Goal: Communication & Community: Share content

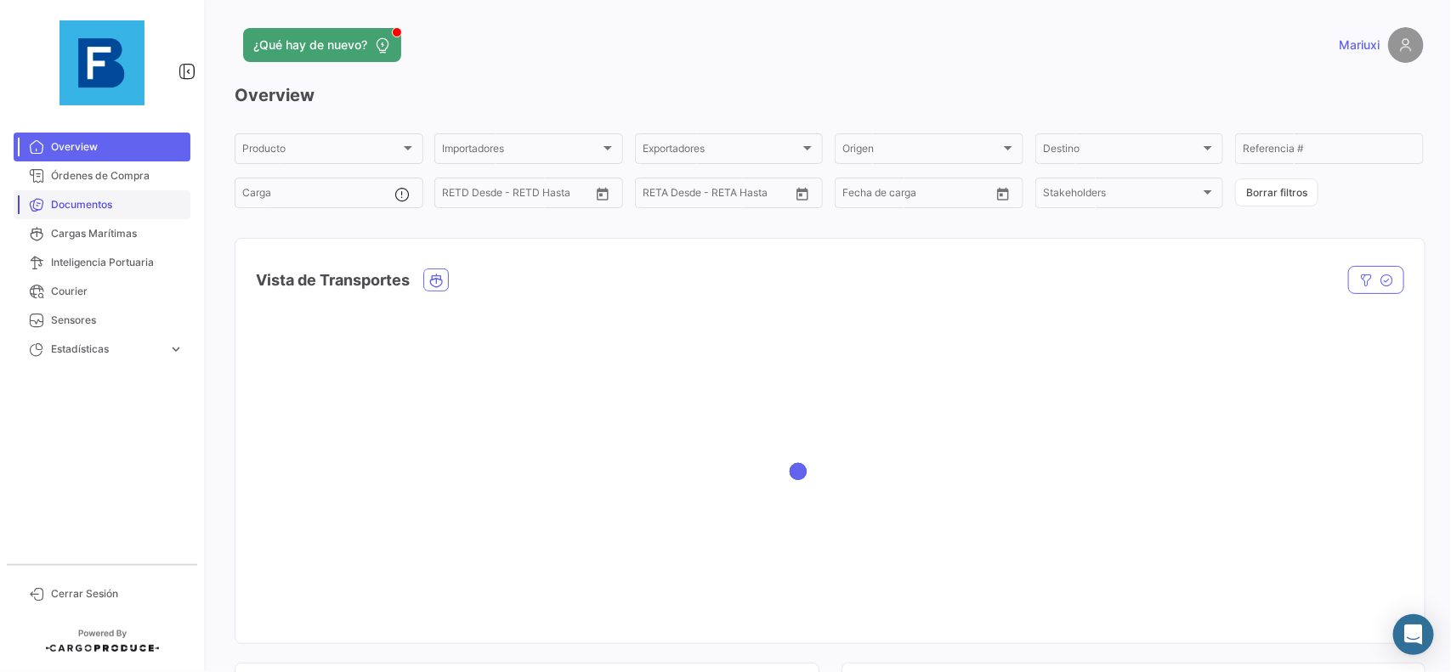
click at [86, 197] on span "Documentos" at bounding box center [117, 204] width 133 height 15
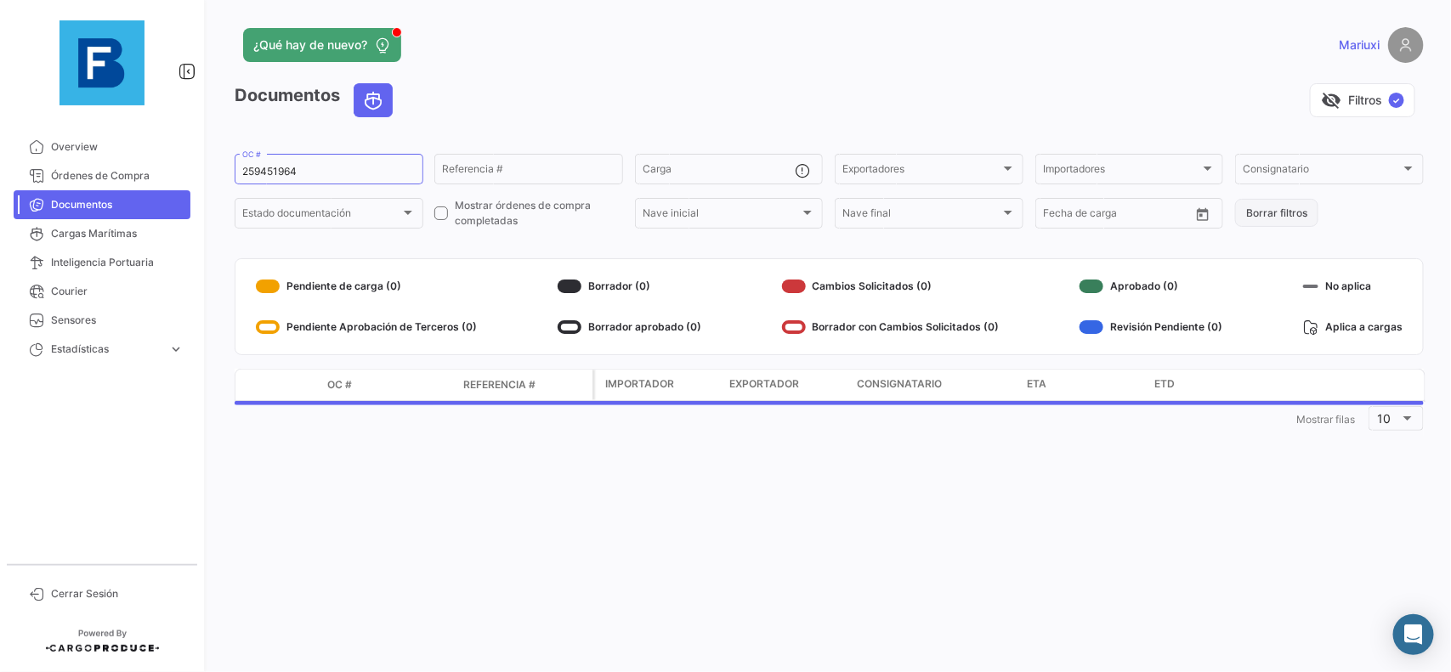
click at [1264, 219] on button "Borrar filtros" at bounding box center [1276, 213] width 83 height 28
click at [270, 168] on input "OC #" at bounding box center [328, 172] width 173 height 12
paste input "6431172330"
type input "6431172330"
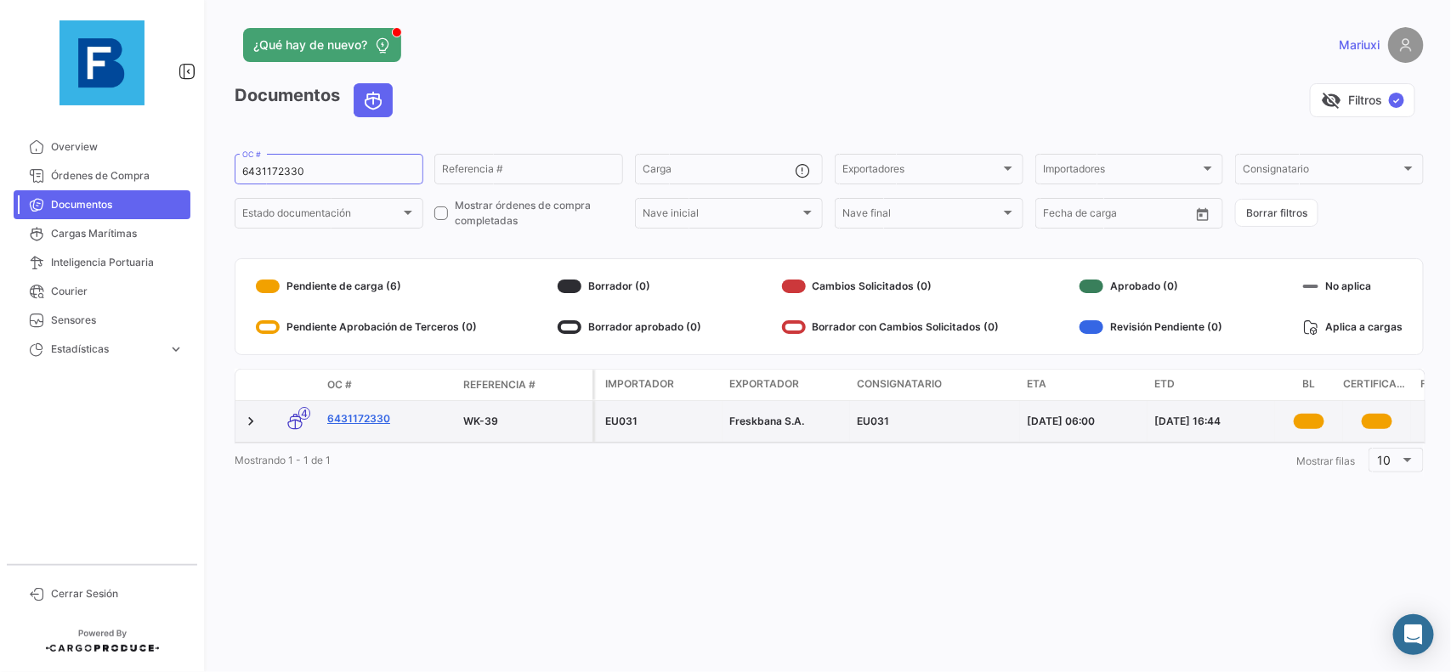
click at [346, 417] on link "6431172330" at bounding box center [388, 418] width 122 height 15
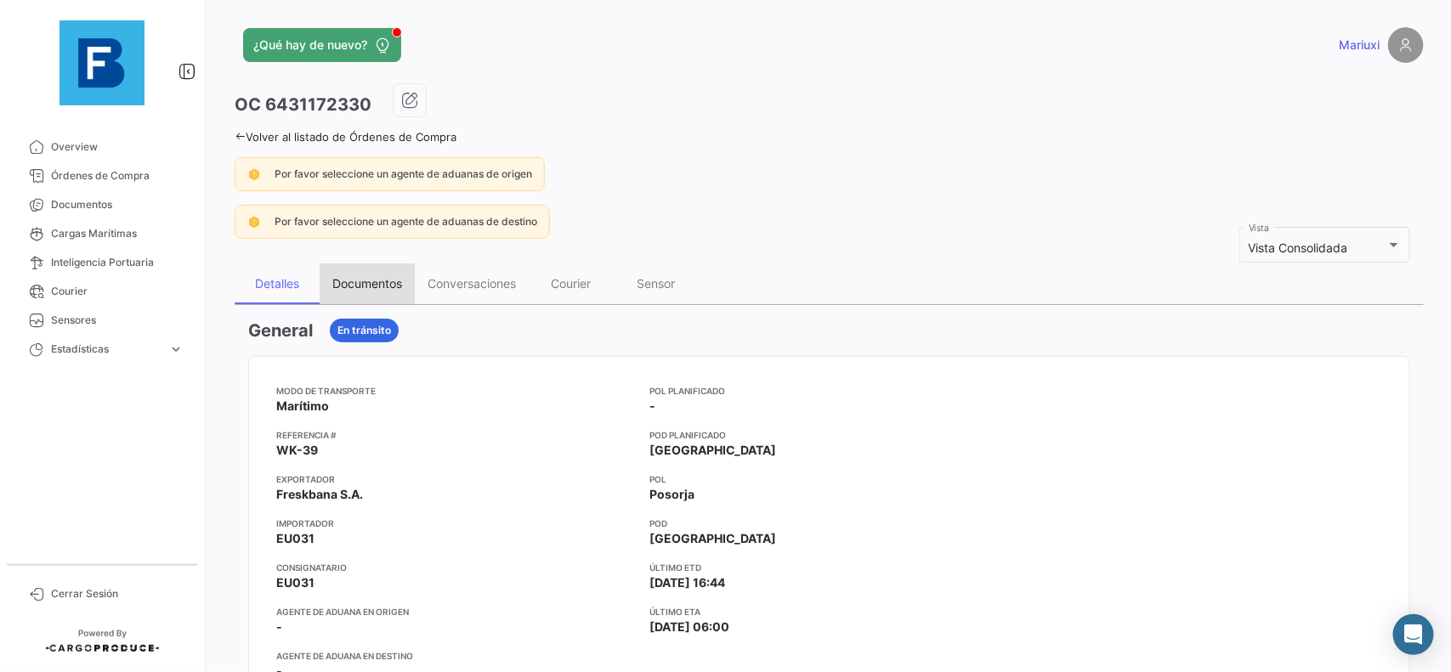
click at [368, 285] on div "Documentos" at bounding box center [367, 283] width 70 height 14
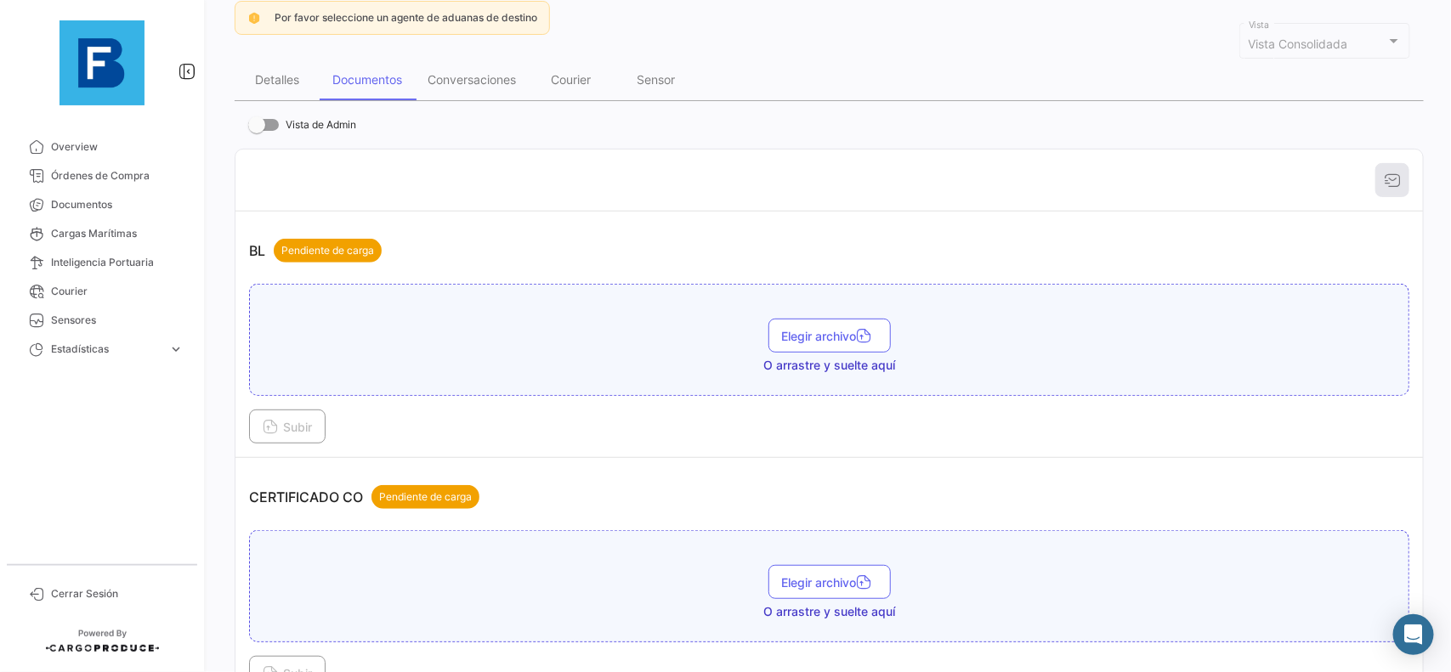
scroll to position [213, 0]
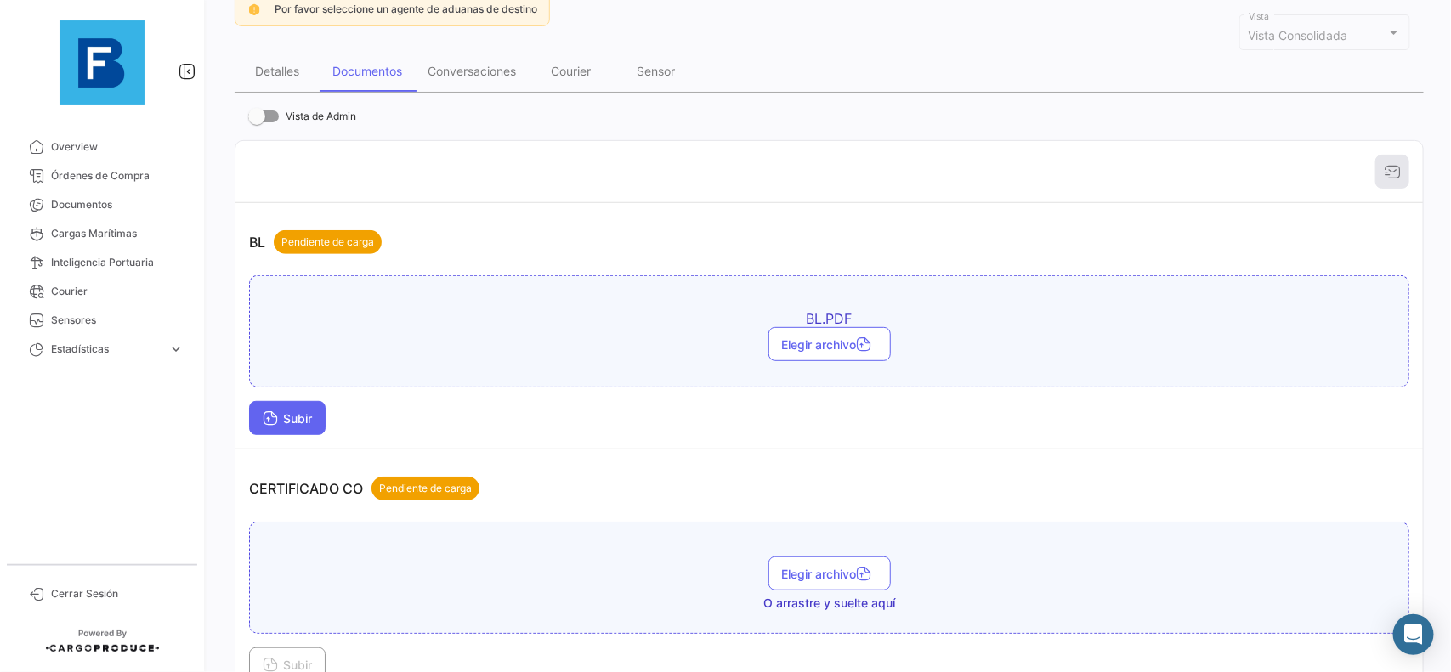
click at [287, 412] on span "Subir" at bounding box center [287, 418] width 49 height 14
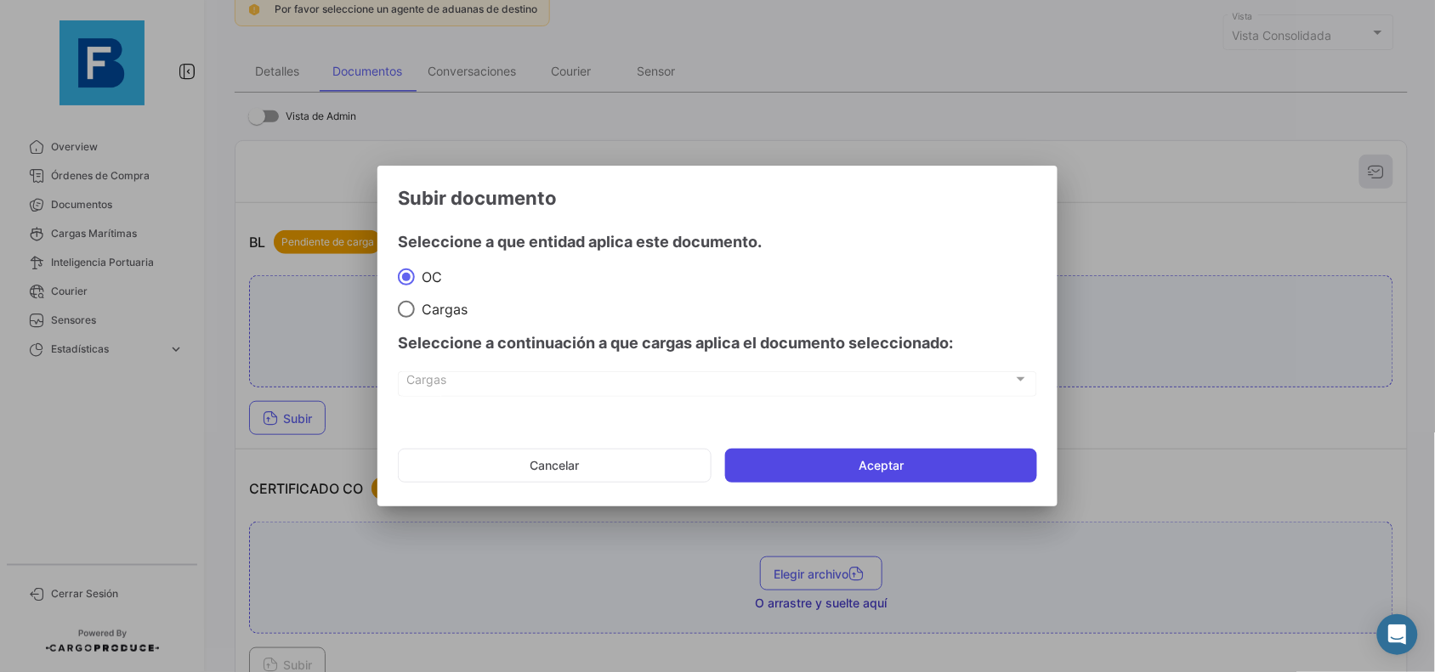
click at [805, 462] on button "Aceptar" at bounding box center [881, 466] width 312 height 34
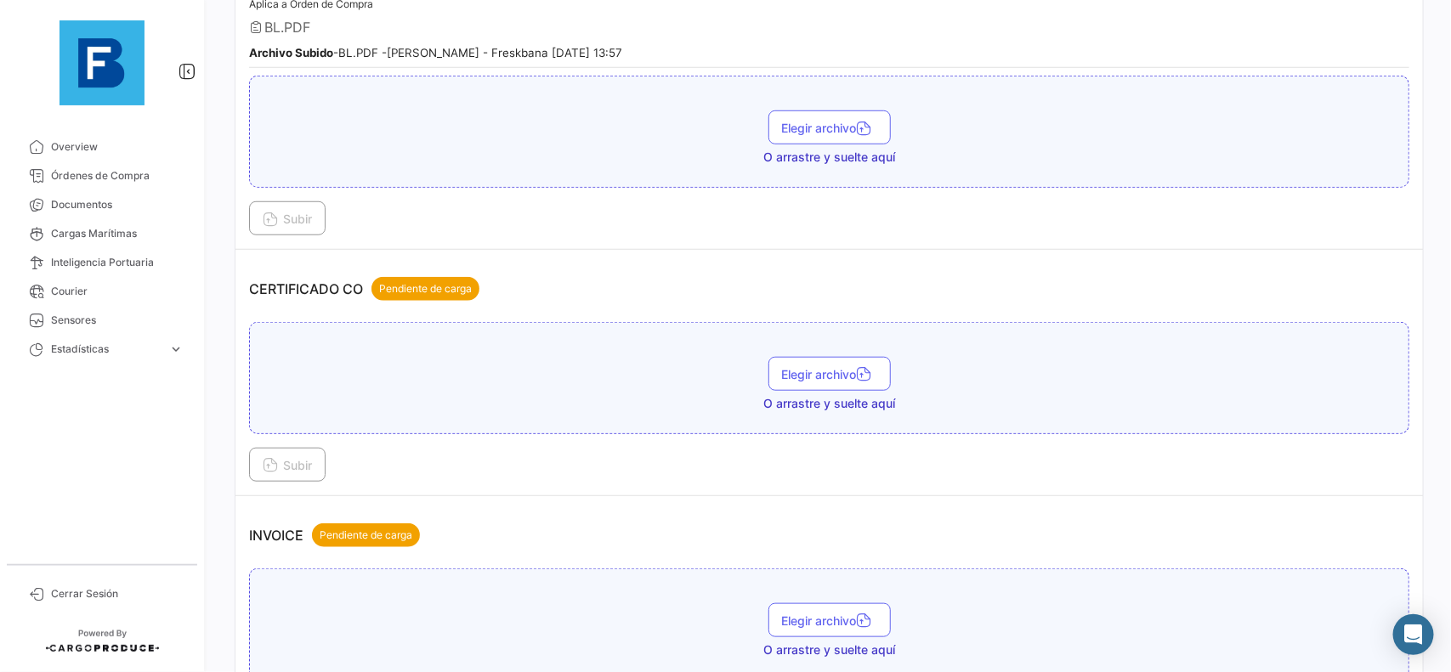
scroll to position [531, 0]
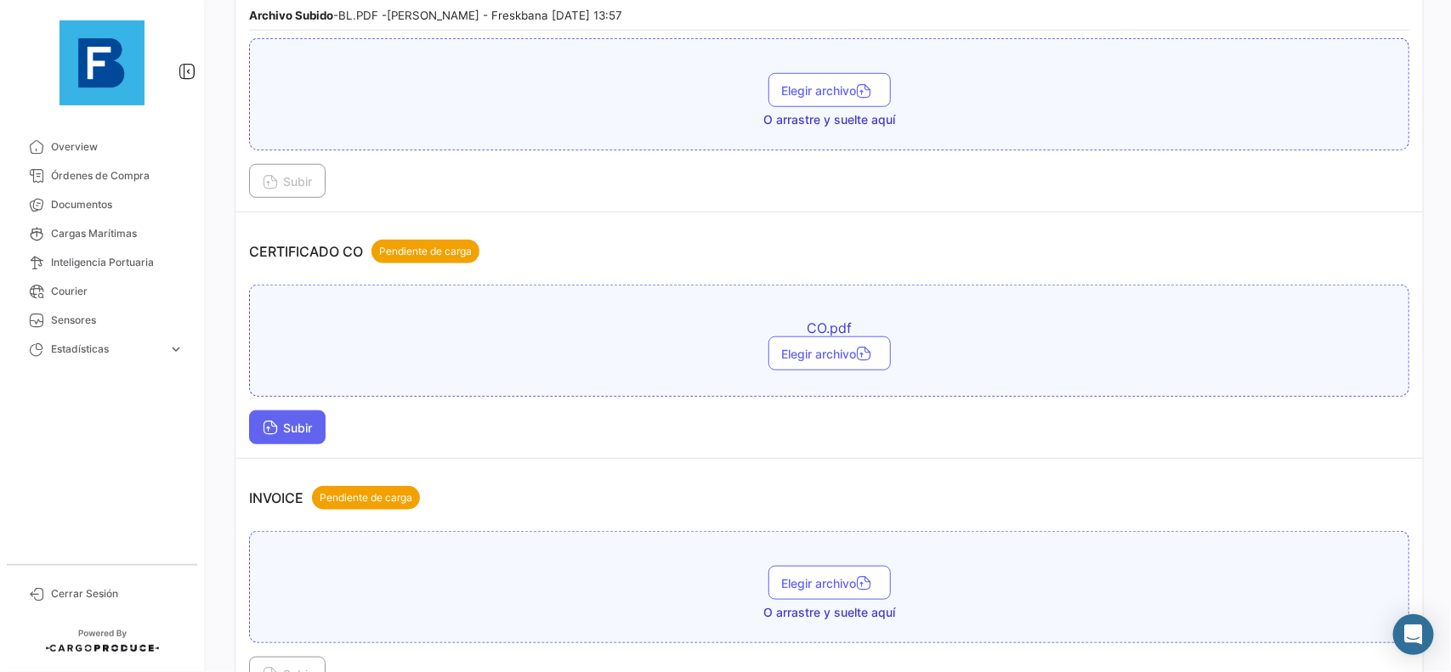
click at [303, 430] on span "Subir" at bounding box center [287, 428] width 49 height 14
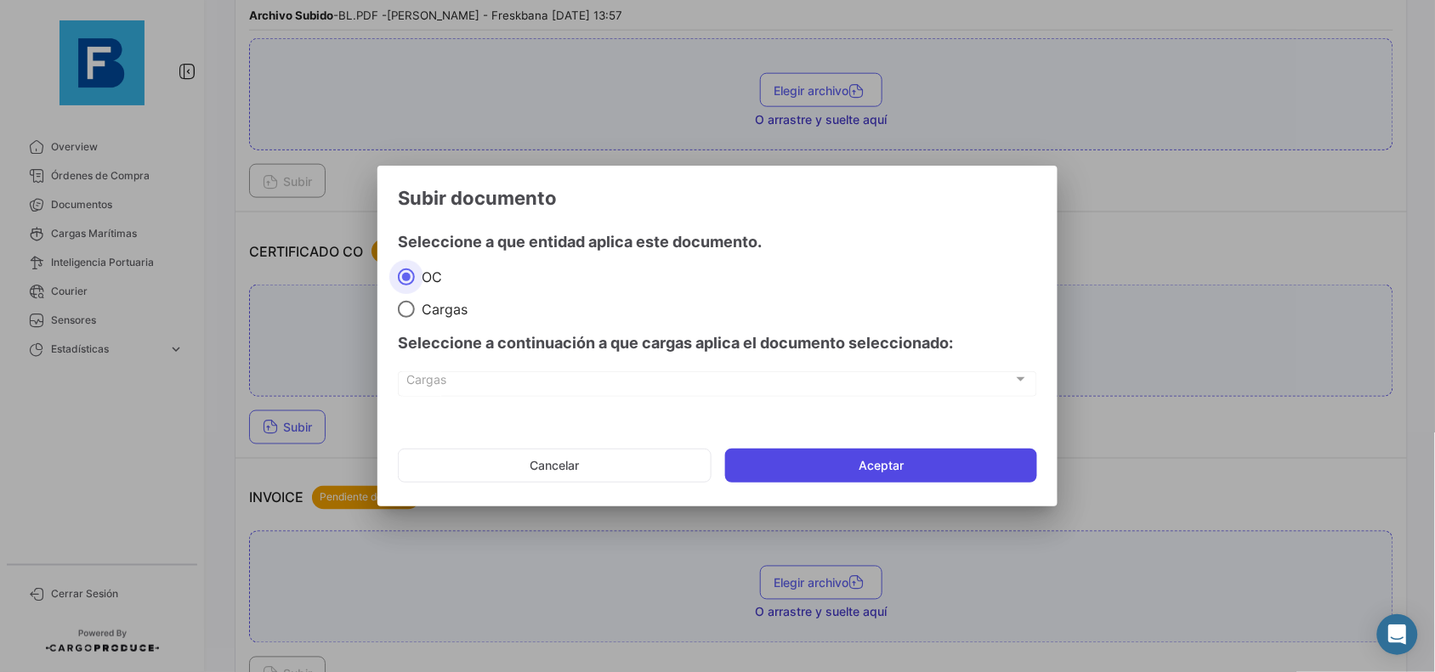
click at [769, 453] on button "Aceptar" at bounding box center [881, 466] width 312 height 34
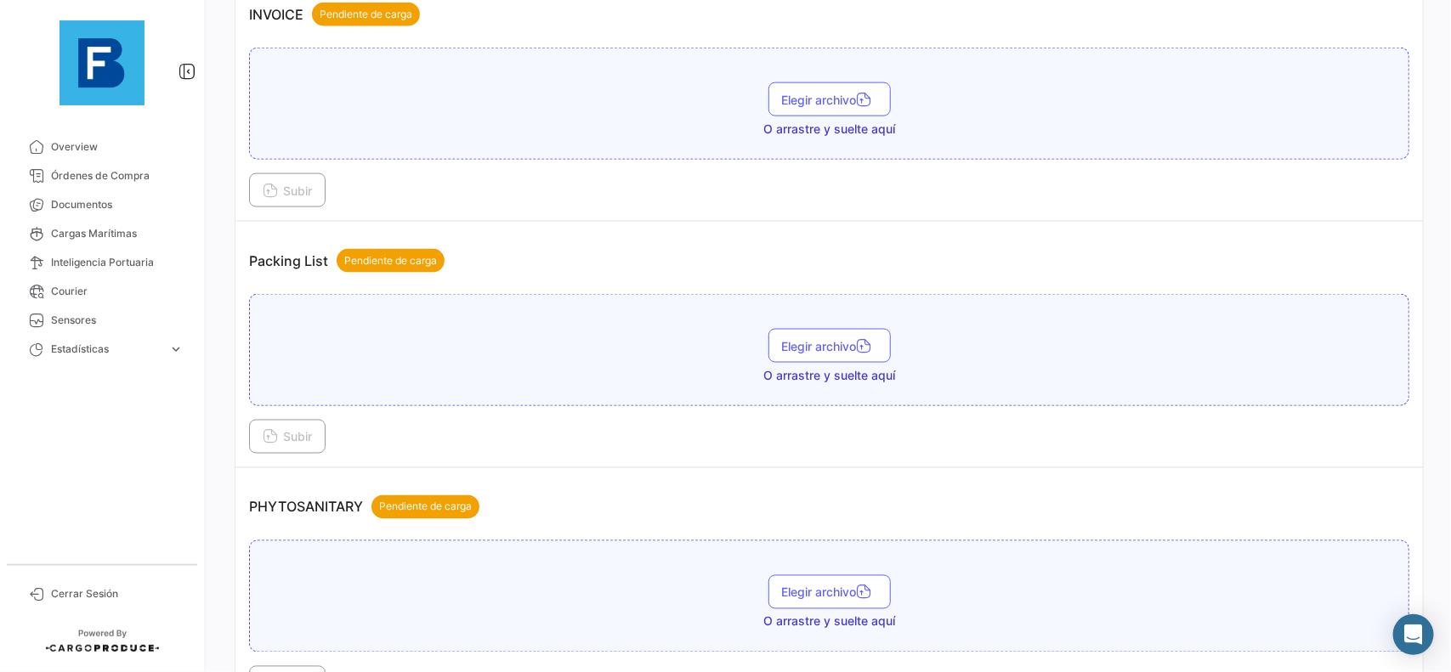
scroll to position [1063, 0]
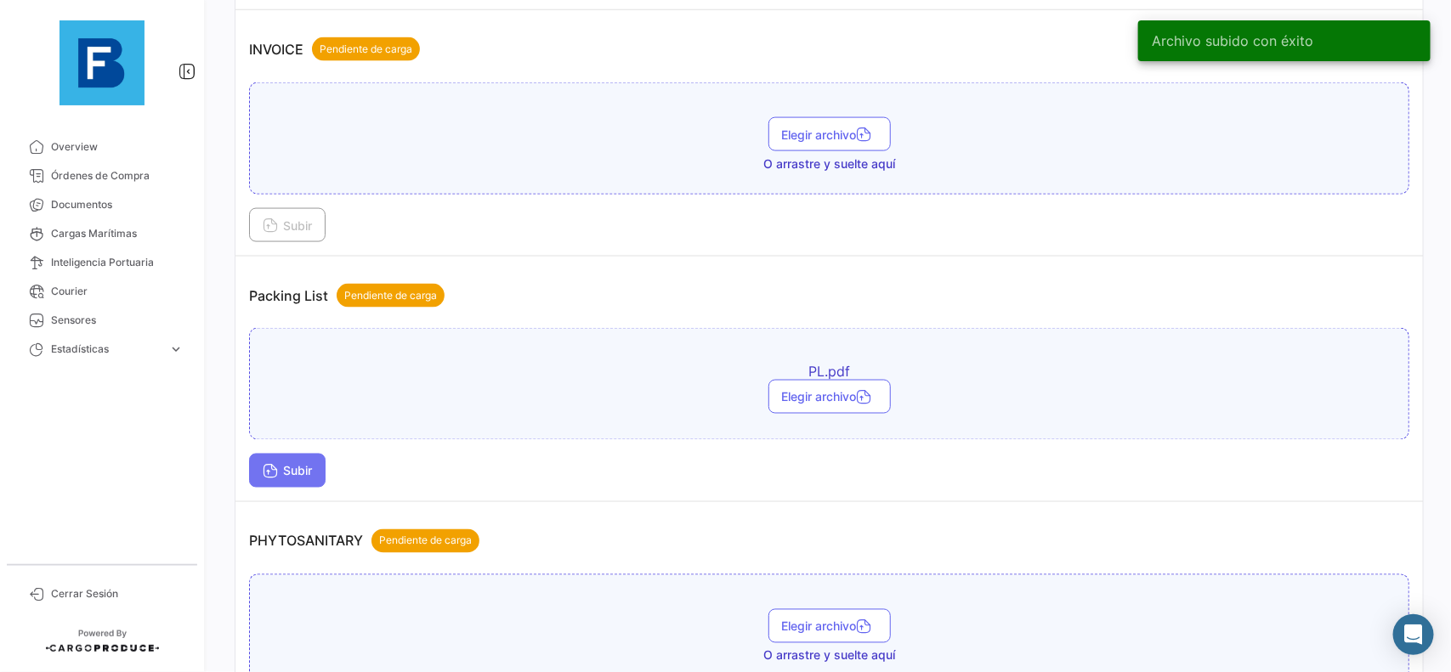
click at [306, 476] on span "Subir" at bounding box center [287, 471] width 49 height 14
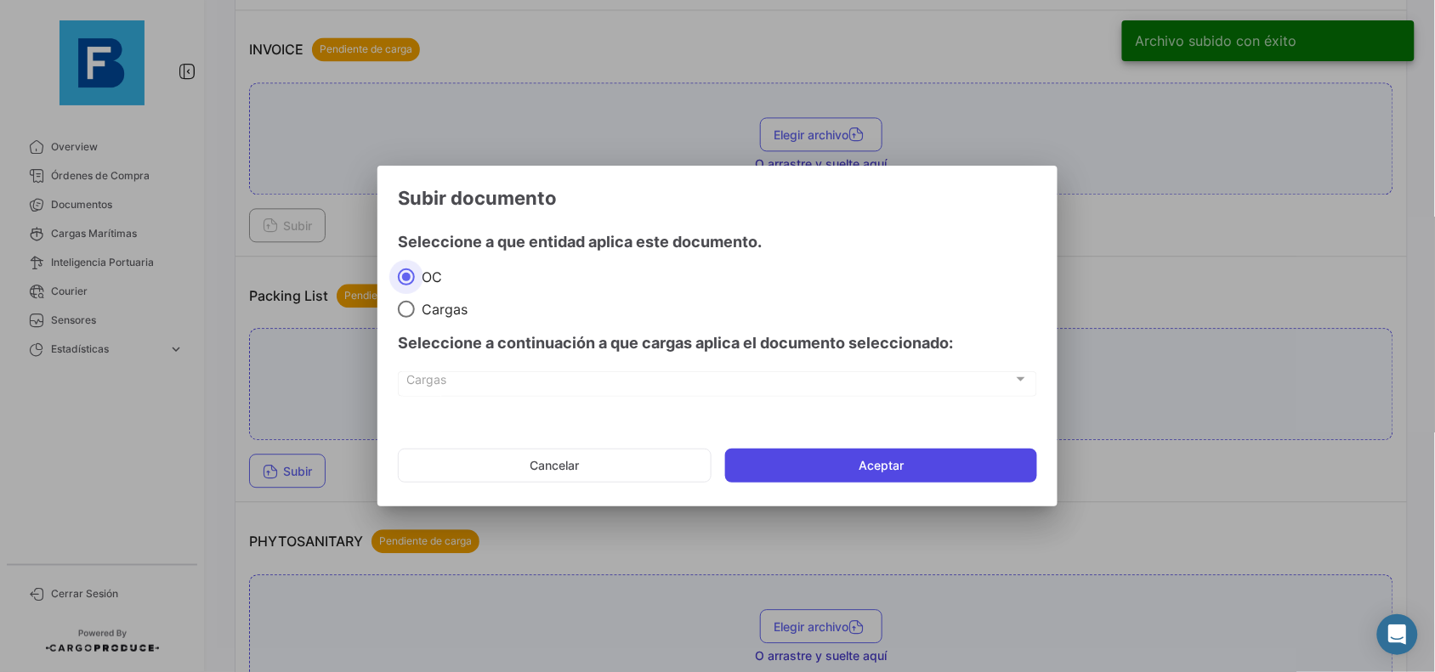
click at [823, 464] on button "Aceptar" at bounding box center [881, 466] width 312 height 34
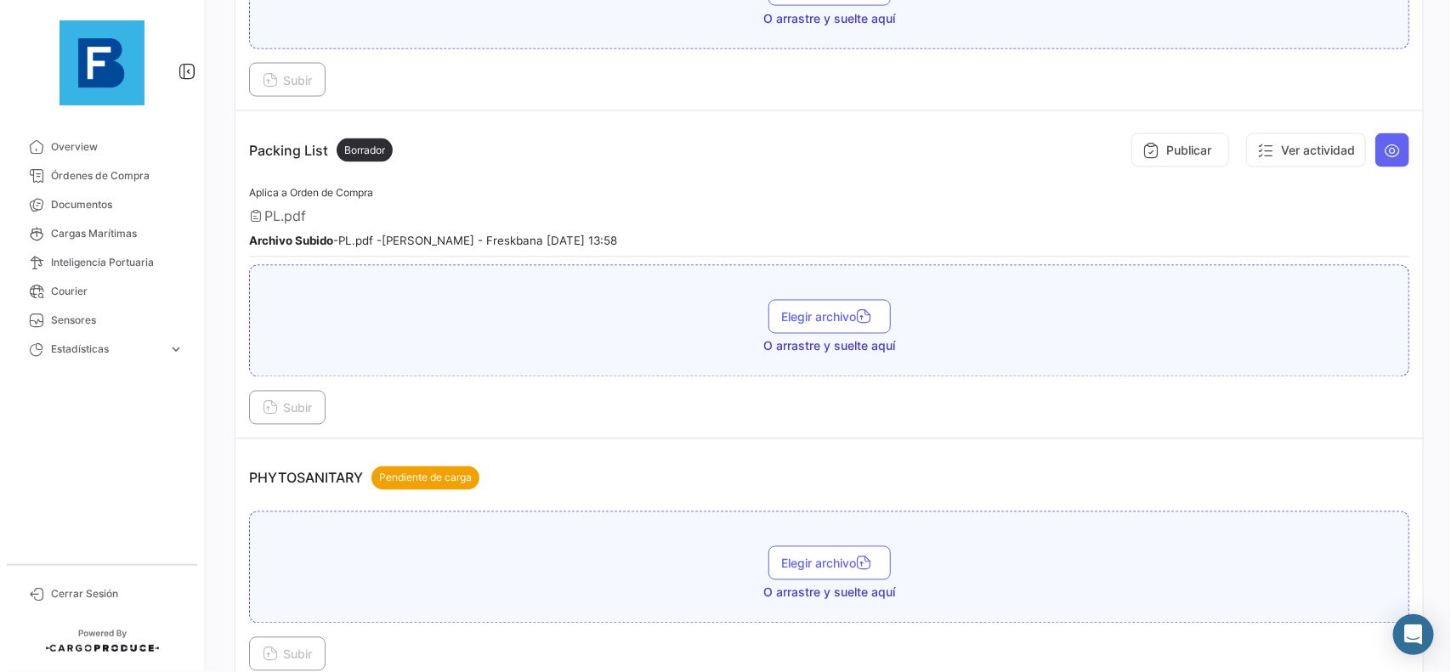
scroll to position [1275, 0]
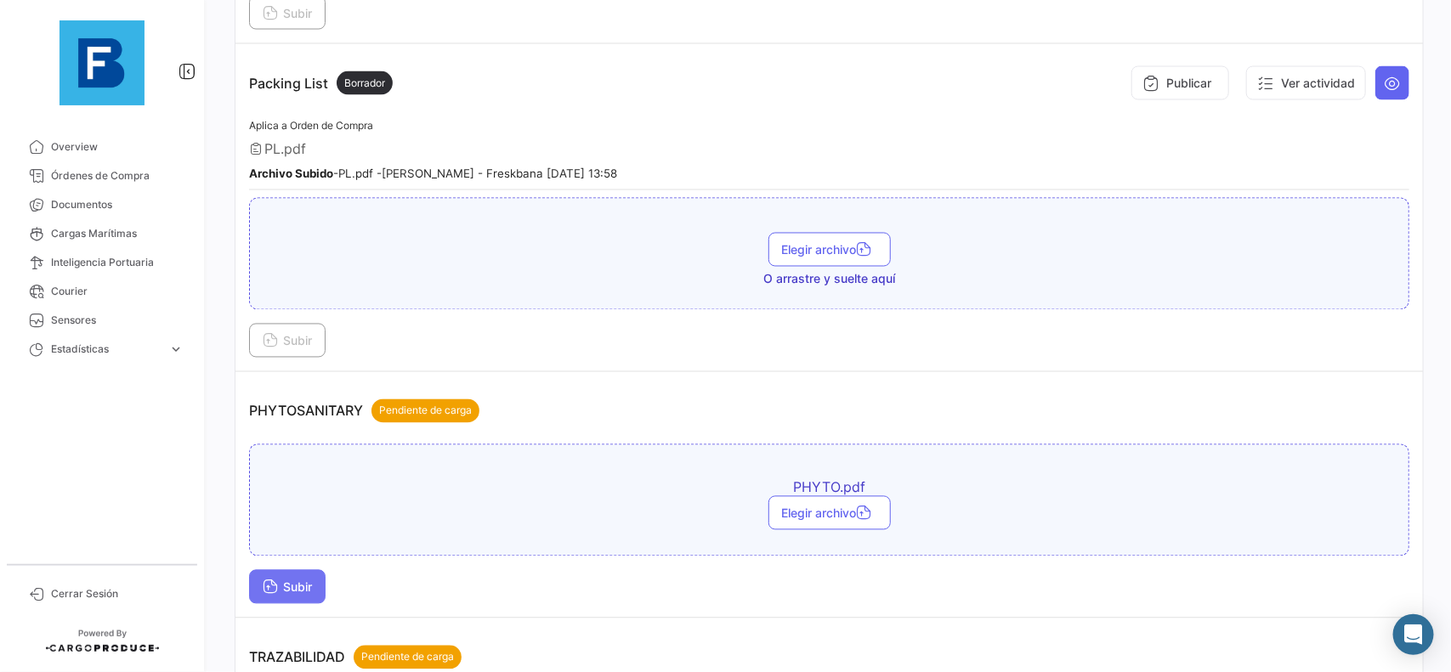
click at [286, 595] on button "Subir" at bounding box center [287, 587] width 77 height 34
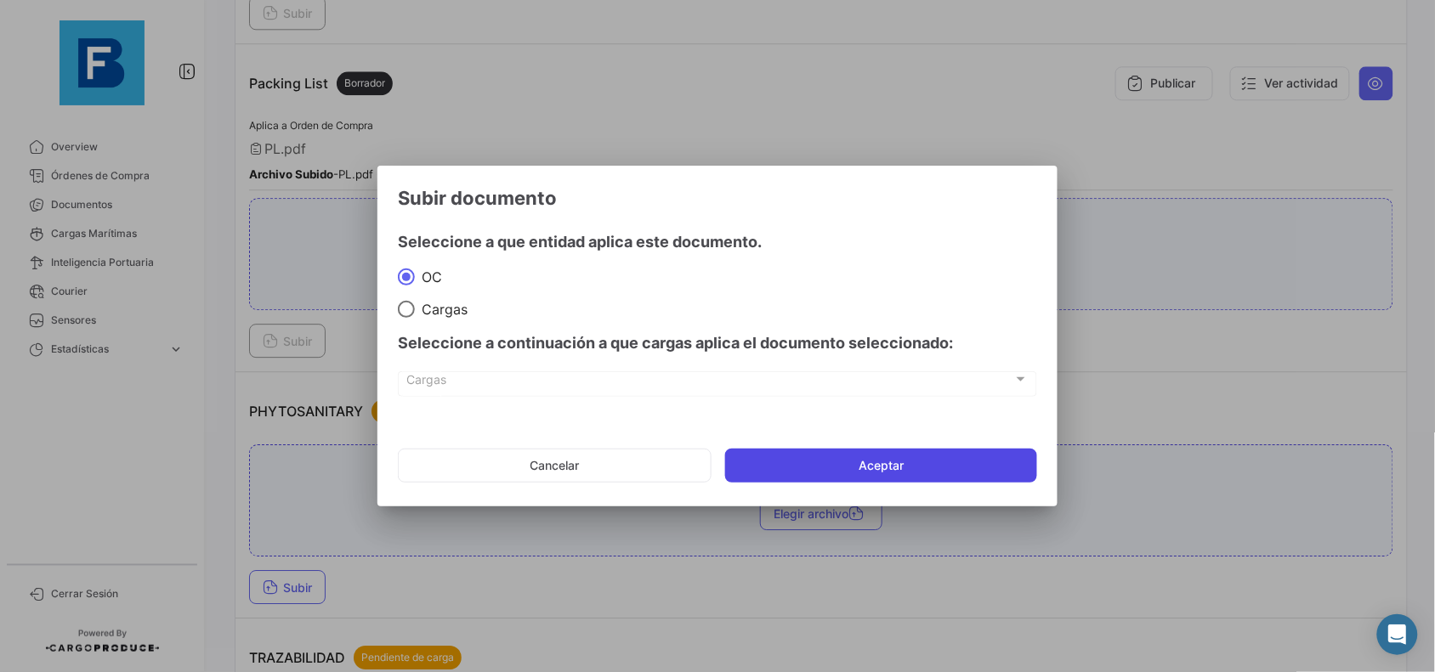
click at [774, 477] on button "Aceptar" at bounding box center [881, 466] width 312 height 34
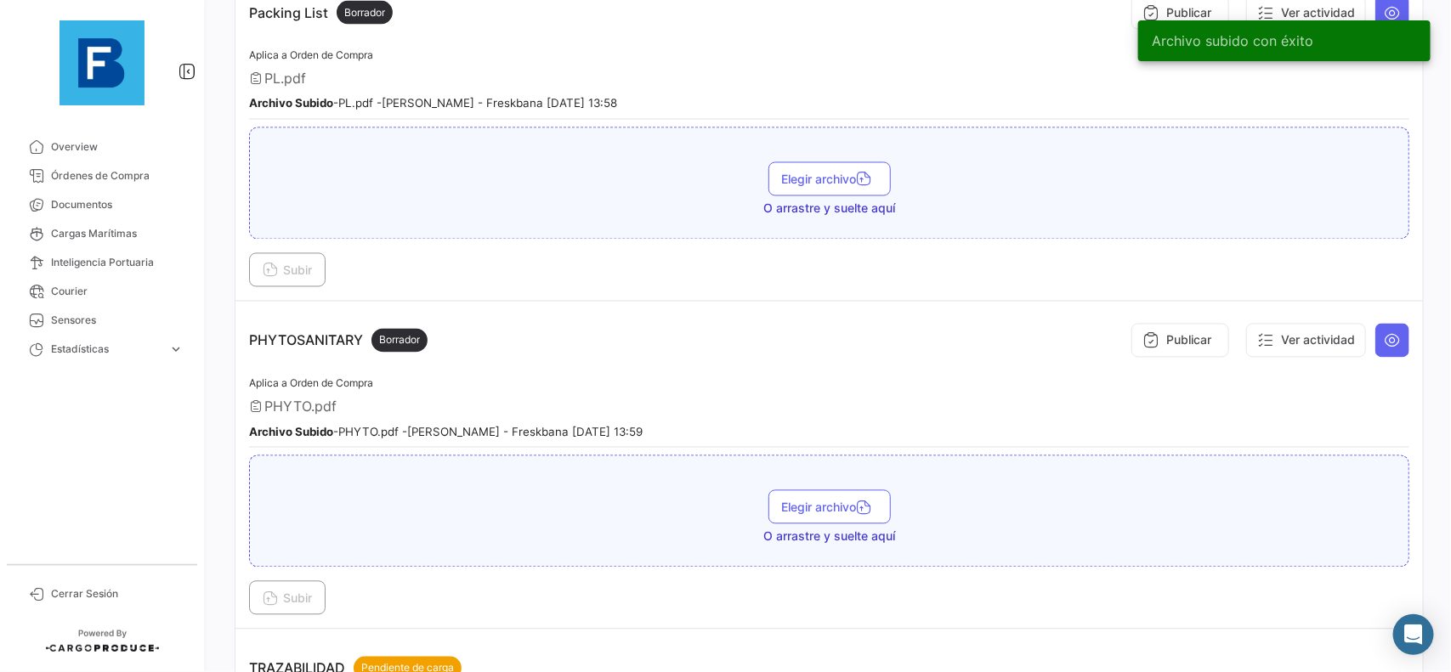
scroll to position [1381, 0]
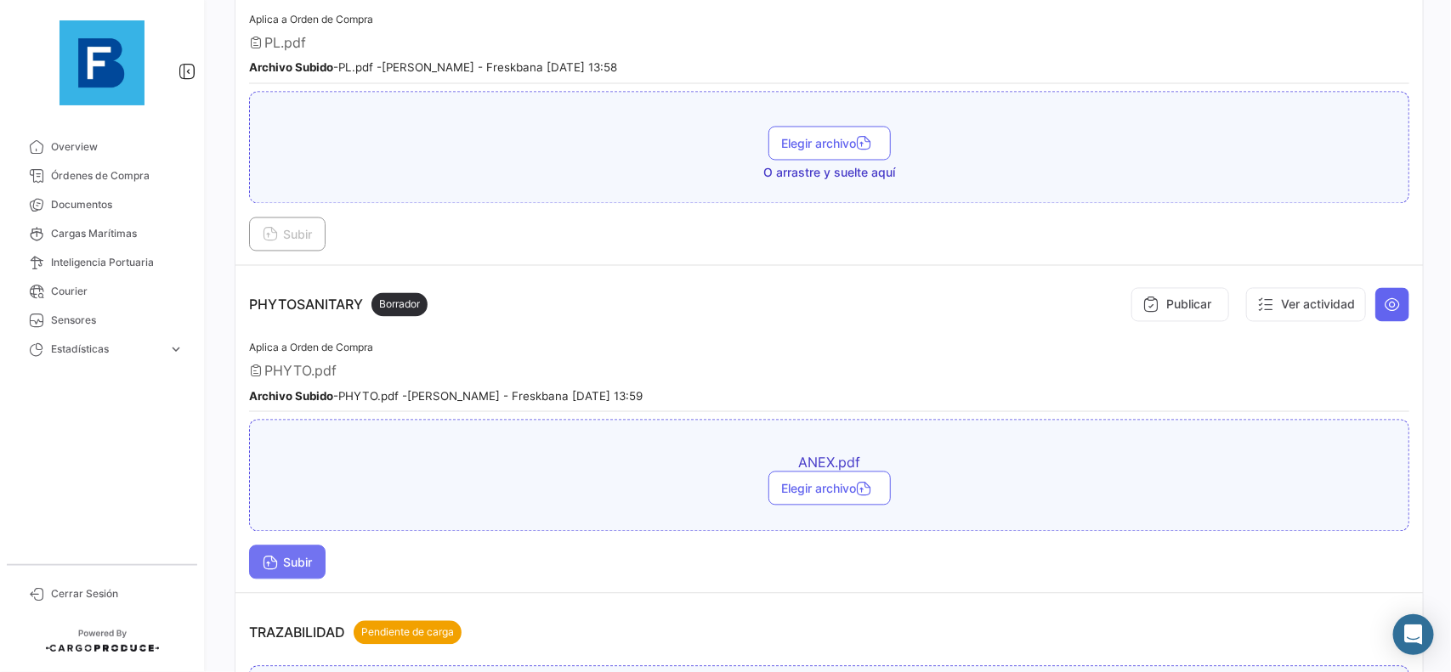
click at [320, 561] on button "Subir" at bounding box center [287, 563] width 77 height 34
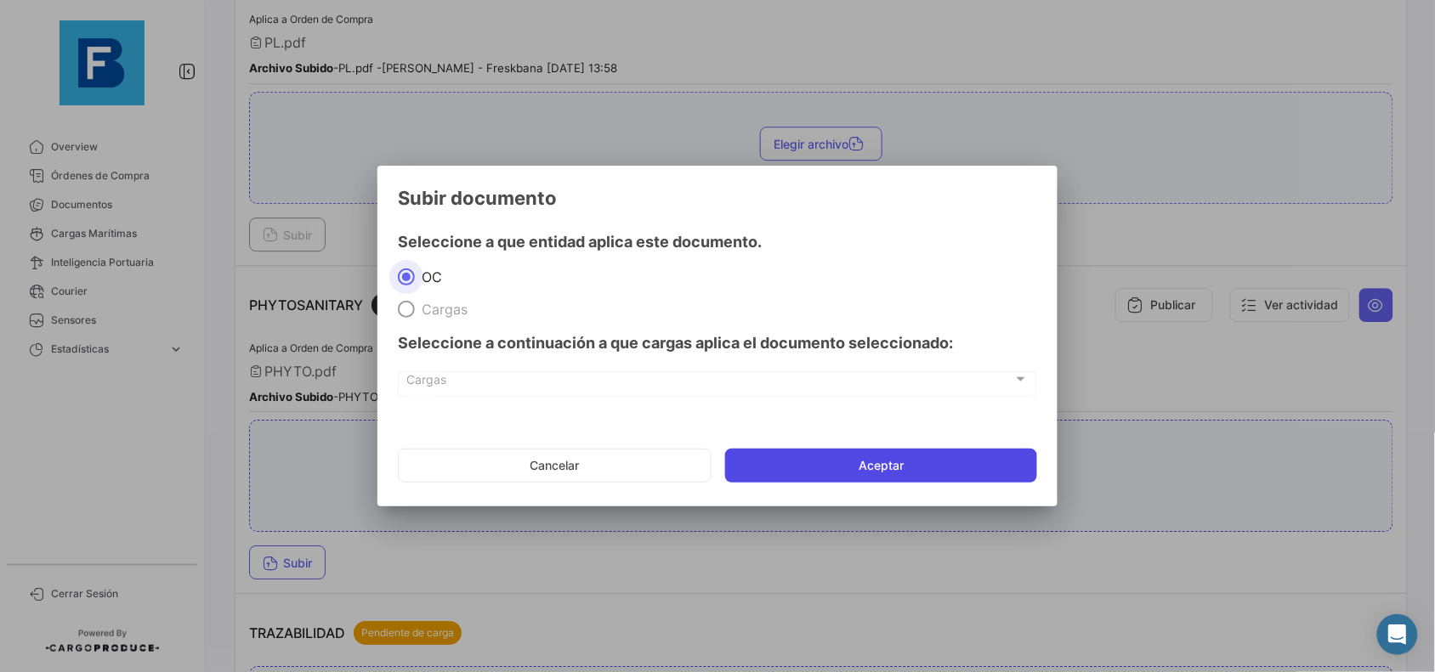
click at [744, 451] on button "Aceptar" at bounding box center [881, 466] width 312 height 34
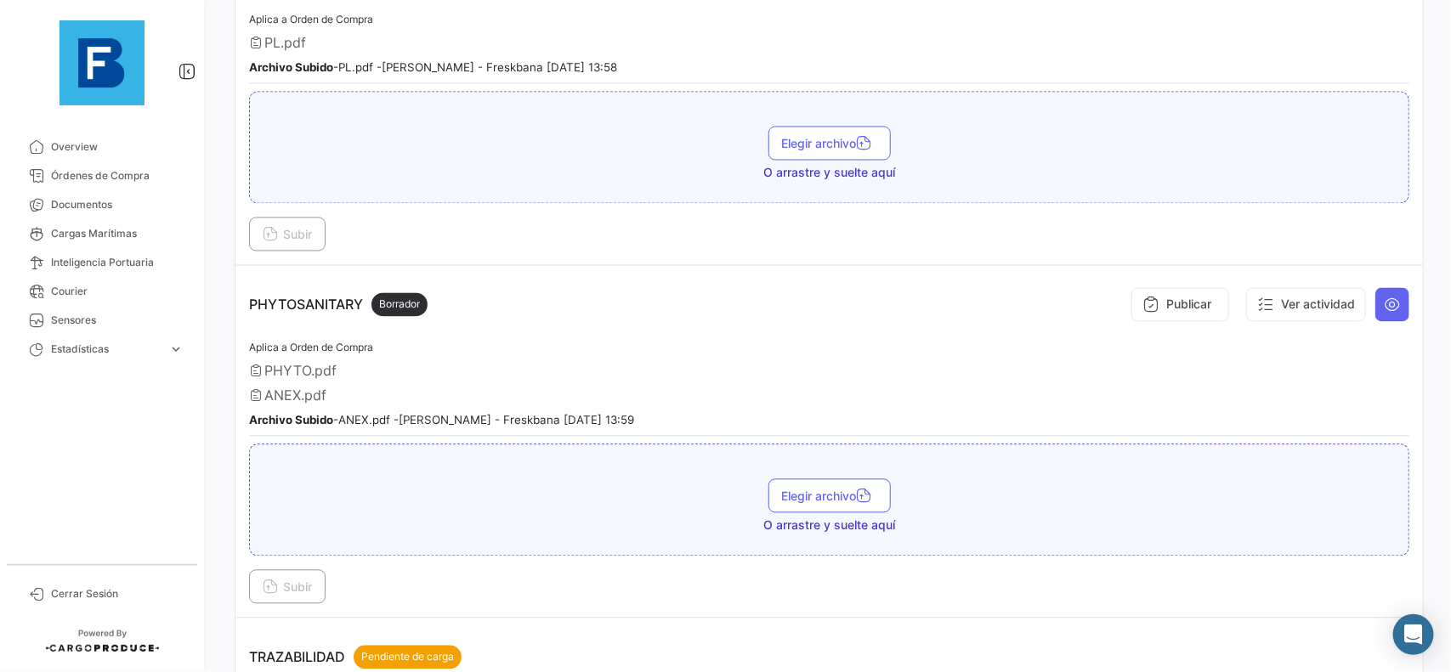
click at [725, 470] on div "Elegir archivo O arrastre y suelte aquí" at bounding box center [829, 501] width 1160 height 112
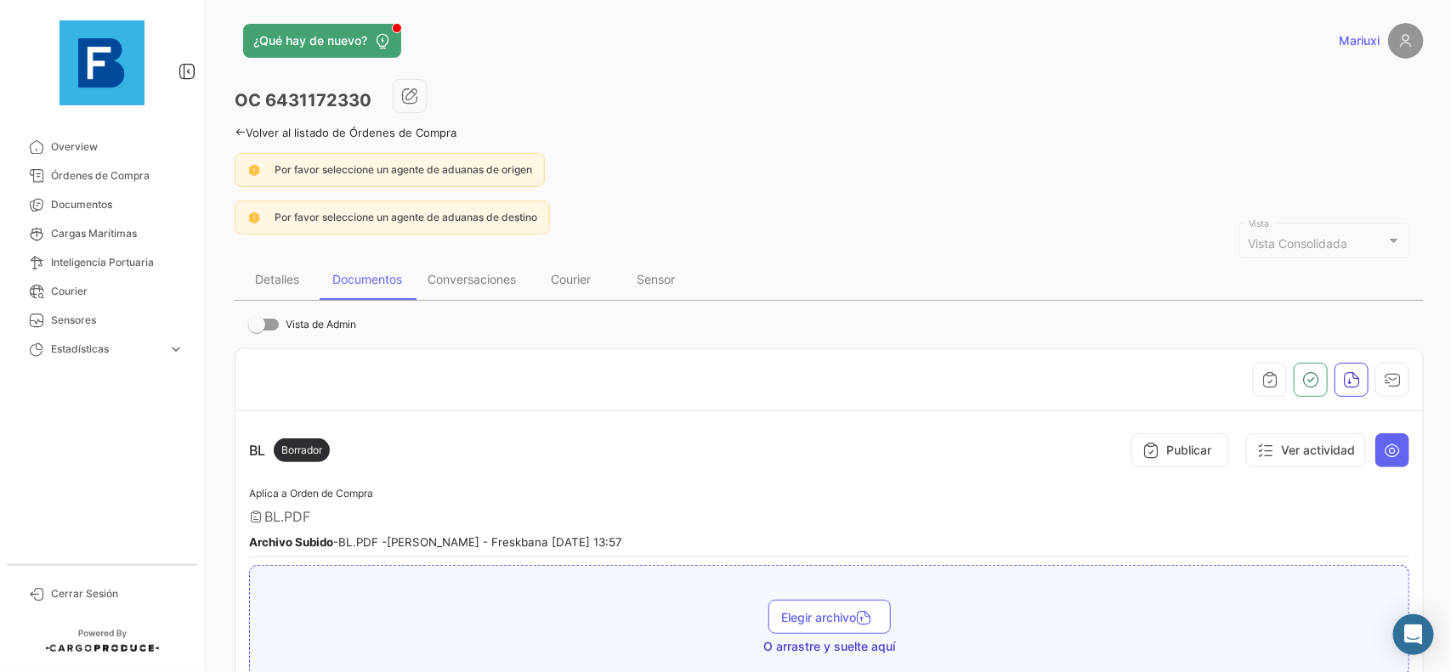
scroll to position [0, 0]
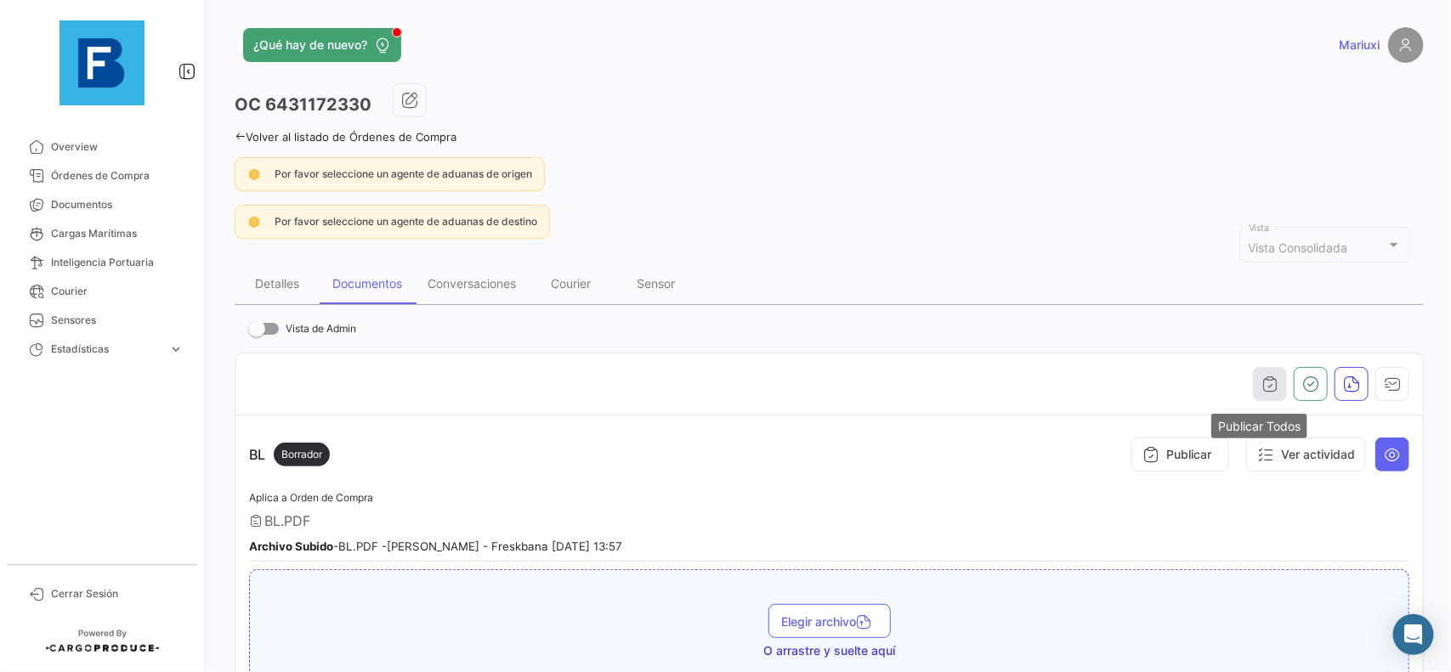
click at [1261, 379] on icon "button" at bounding box center [1269, 384] width 17 height 17
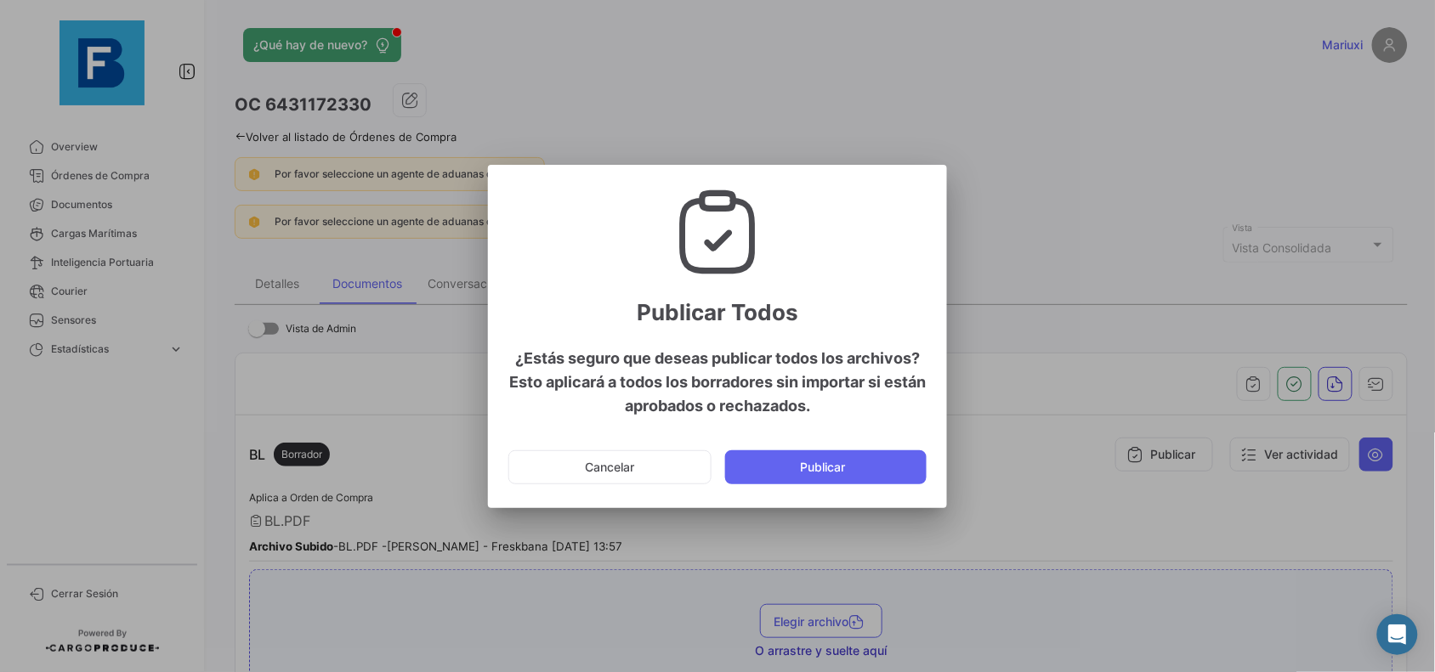
click at [838, 466] on button "Publicar" at bounding box center [825, 468] width 201 height 34
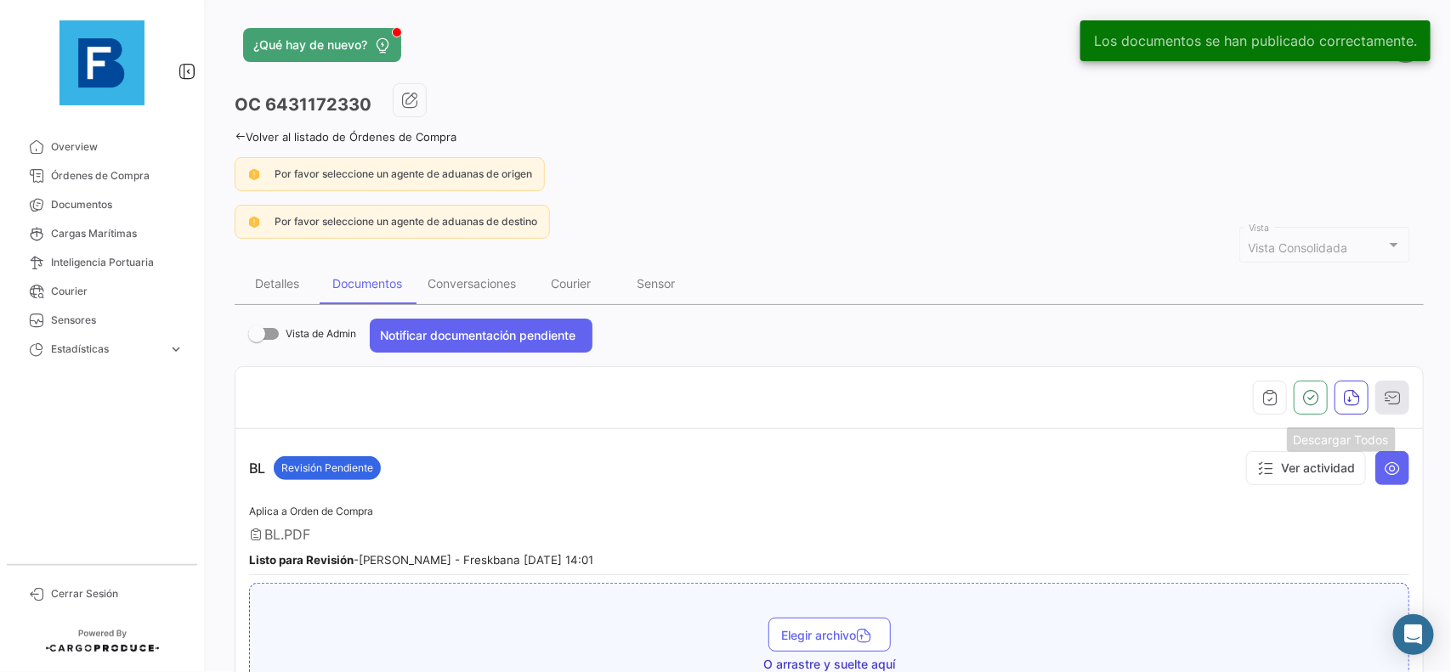
click at [1375, 388] on button "button" at bounding box center [1392, 398] width 34 height 34
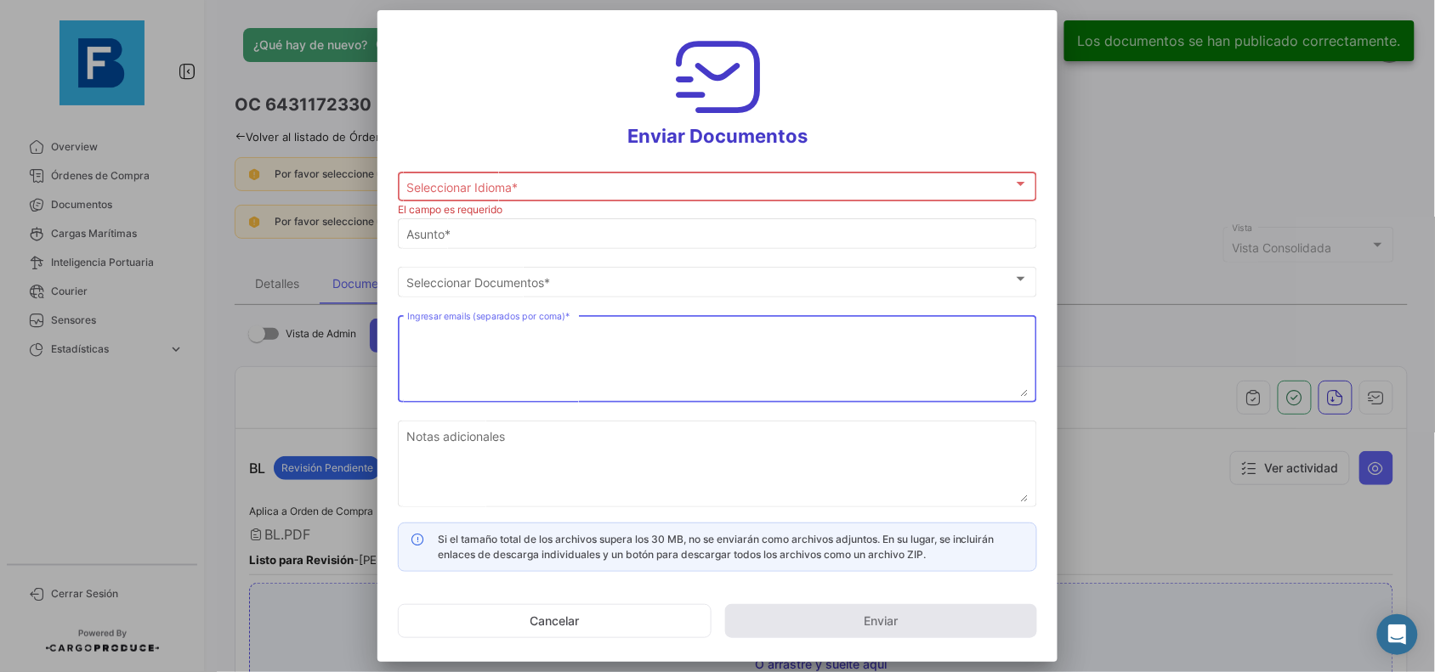
click at [636, 354] on textarea "Ingresar emails (separados por coma) *" at bounding box center [717, 359] width 621 height 75
paste textarea "[PERSON_NAME][EMAIL_ADDRESS][DOMAIN_NAME]; [PERSON_NAME][EMAIL_ADDRESS][PERSON_…"
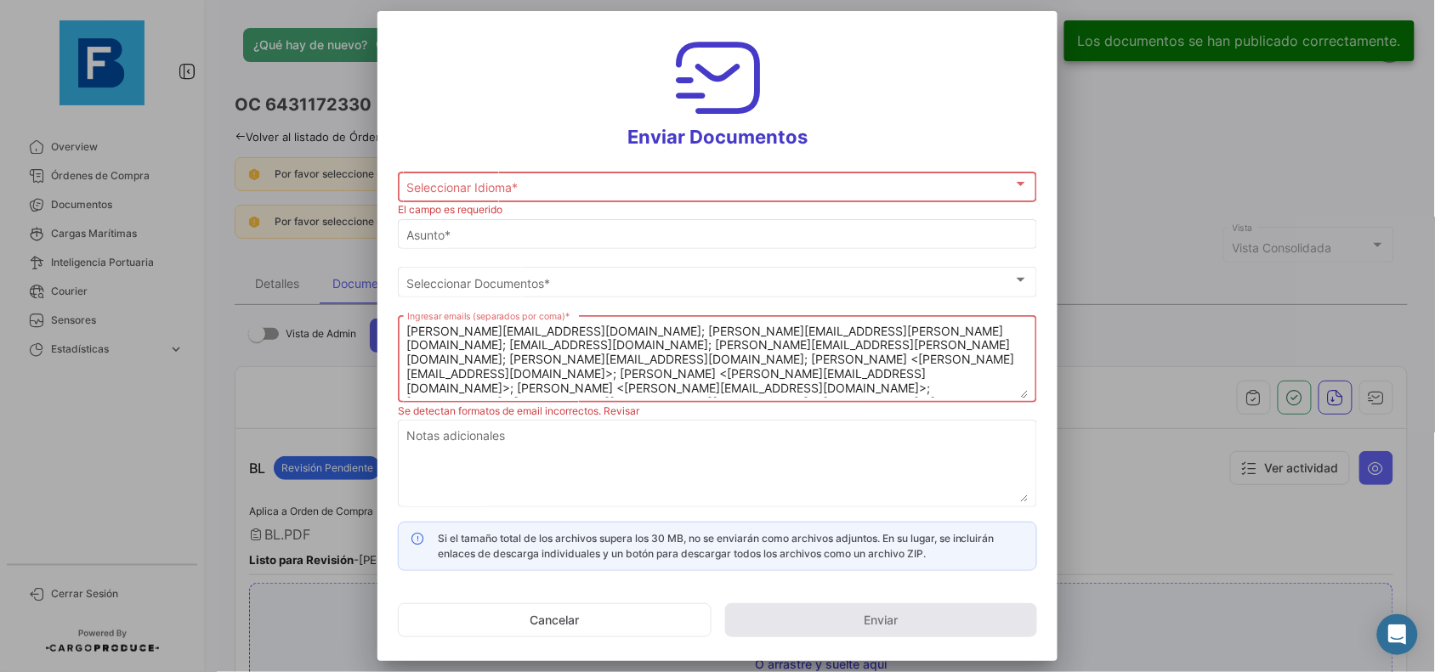
click at [549, 330] on textarea "[PERSON_NAME][EMAIL_ADDRESS][DOMAIN_NAME]; [PERSON_NAME][EMAIL_ADDRESS][PERSON_…" at bounding box center [717, 360] width 621 height 75
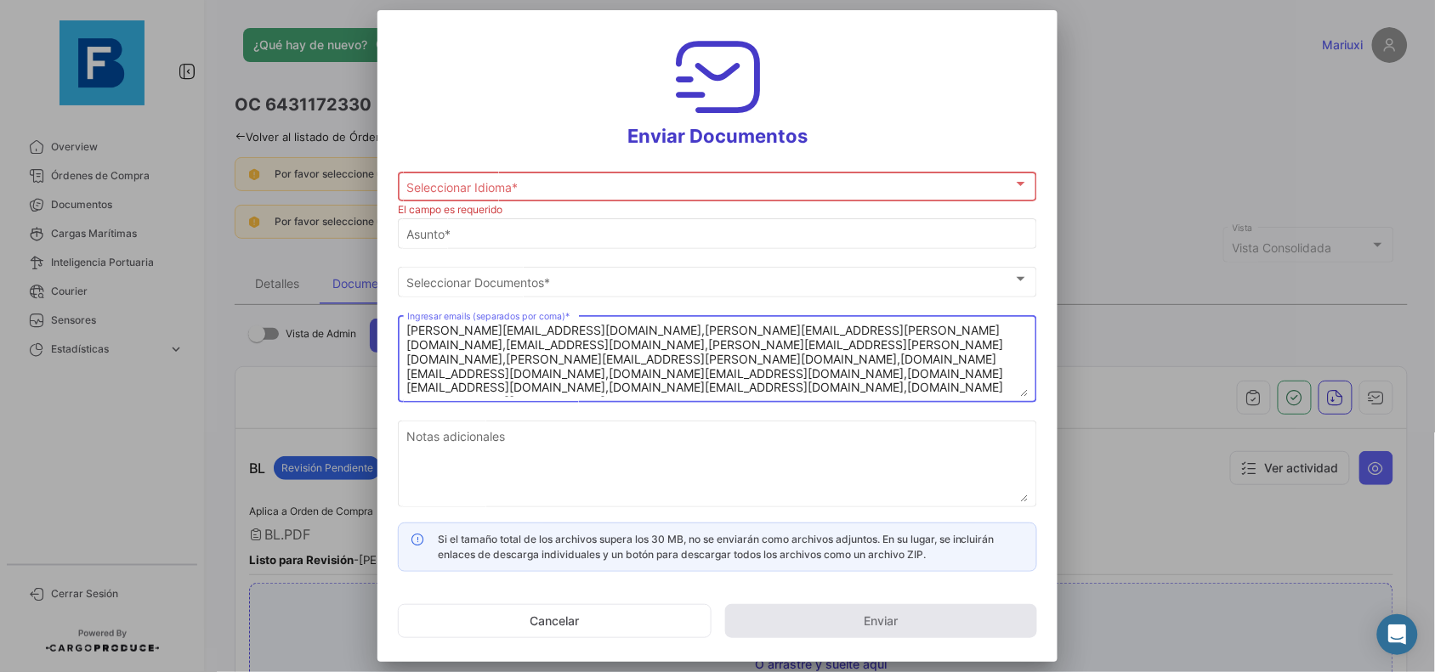
type textarea "[PERSON_NAME][EMAIL_ADDRESS][DOMAIN_NAME],[PERSON_NAME][EMAIL_ADDRESS][PERSON_N…"
click at [643, 191] on div "Seleccionar Idioma *" at bounding box center [710, 187] width 606 height 14
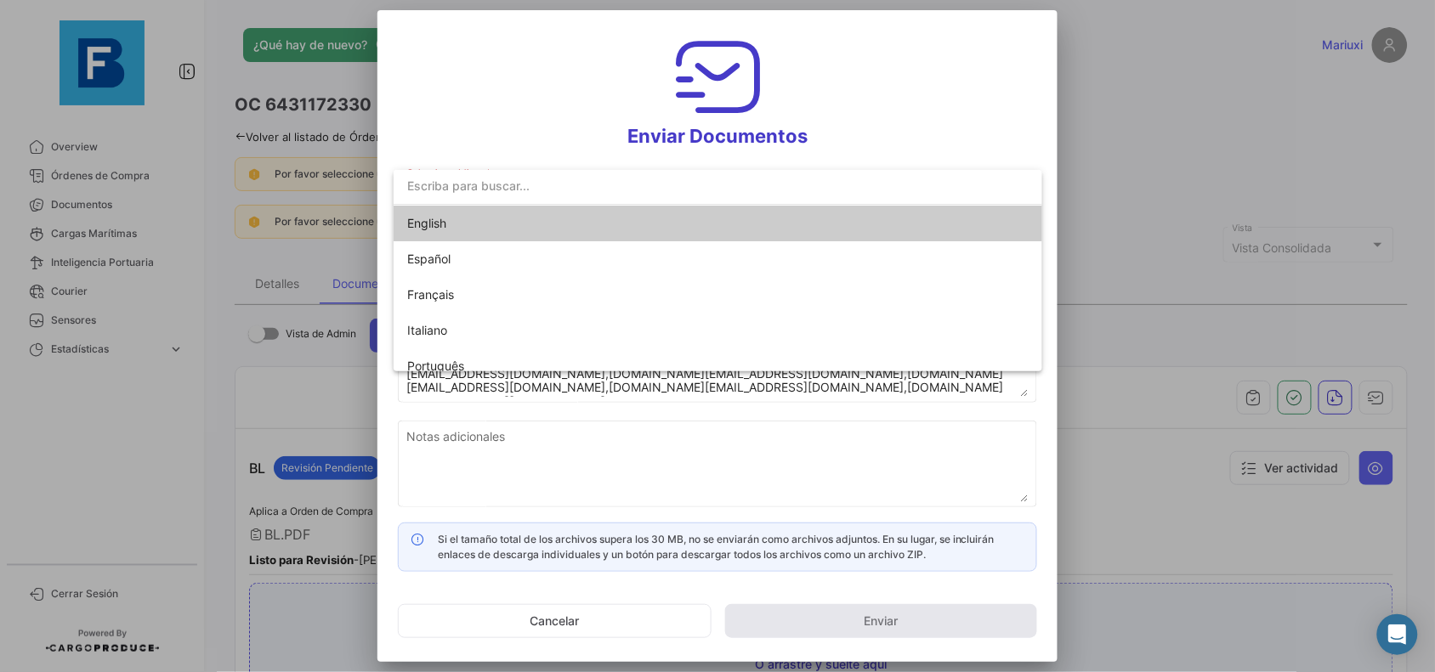
click at [584, 227] on span "English" at bounding box center [526, 224] width 238 height 36
type input "[PERSON_NAME] has shared the documents of PO # 6431172330 with you"
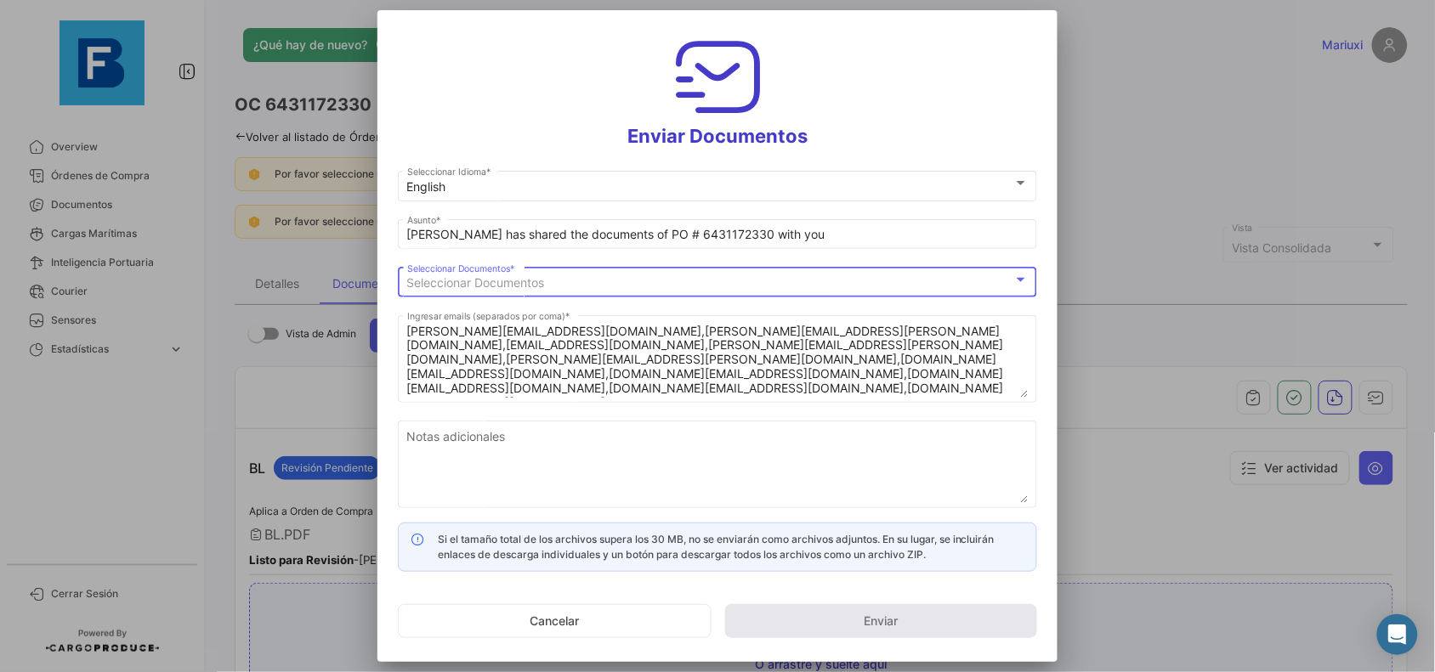
click at [542, 278] on span "Seleccionar Documentos" at bounding box center [476, 282] width 138 height 14
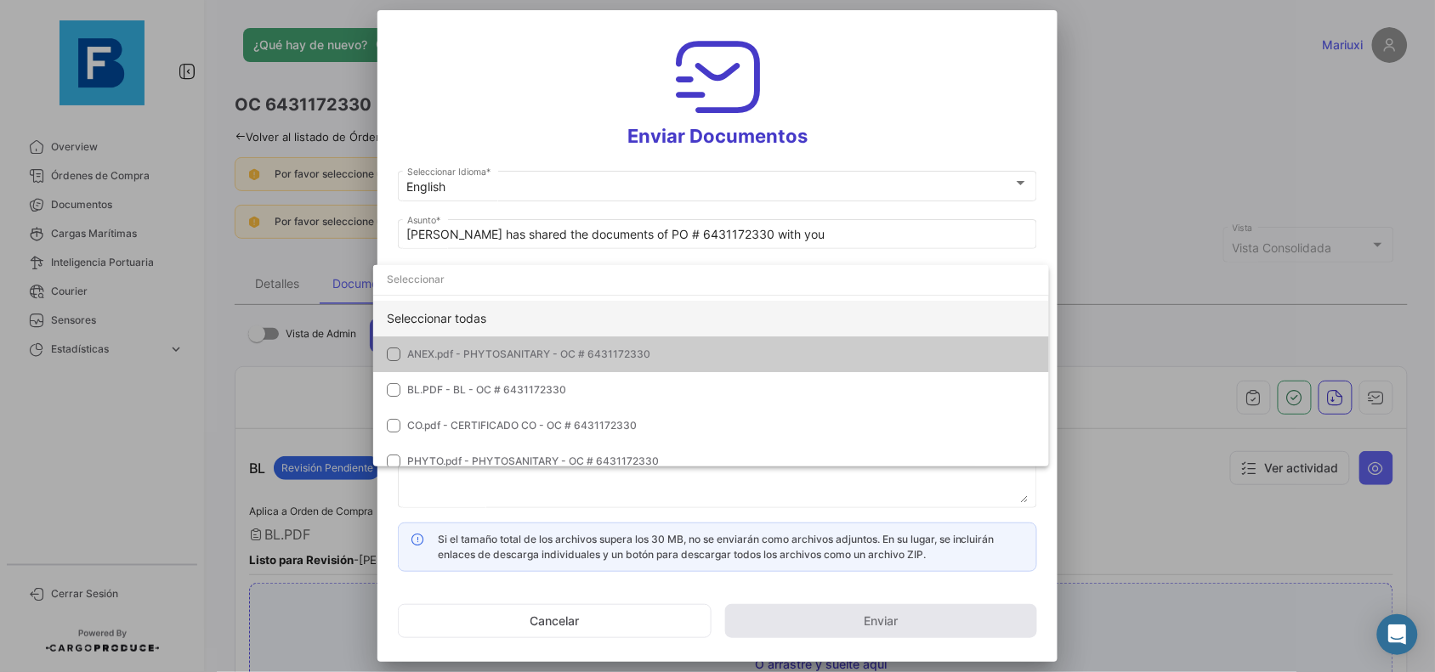
click at [476, 326] on div "Seleccionar todas" at bounding box center [711, 319] width 676 height 36
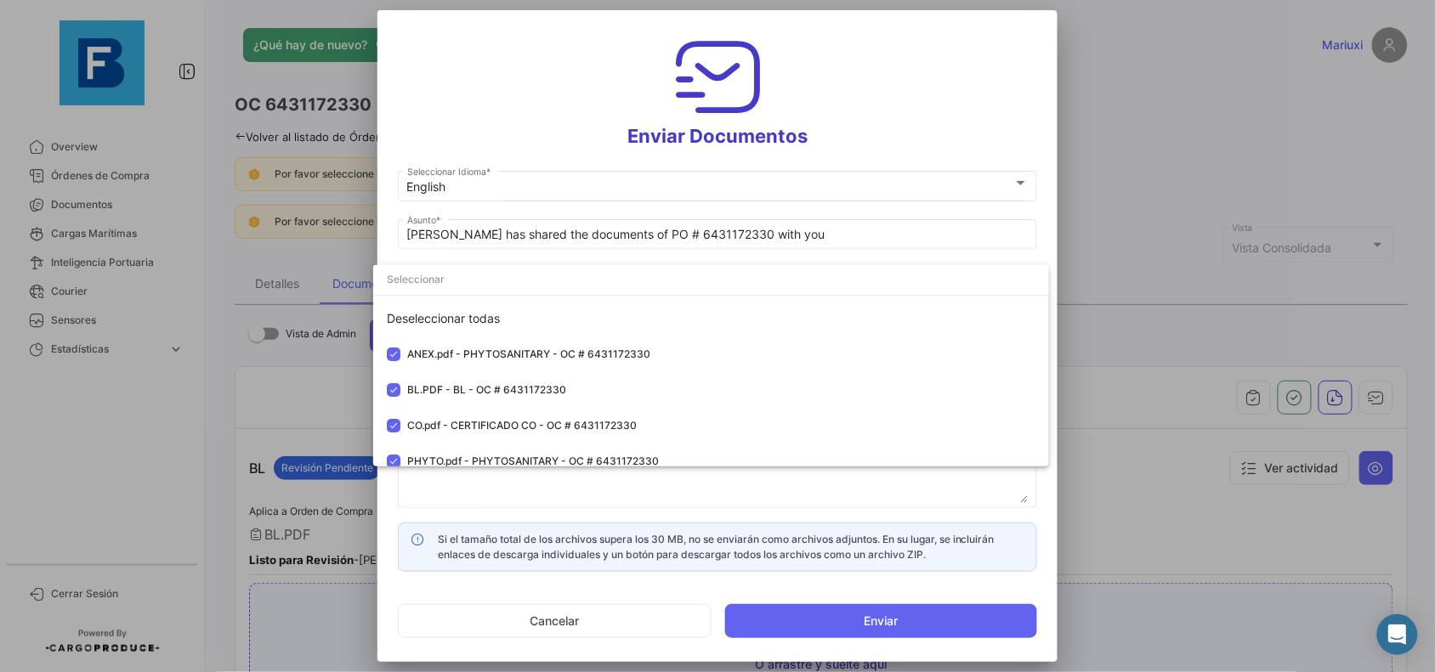
click at [668, 504] on div at bounding box center [717, 336] width 1435 height 672
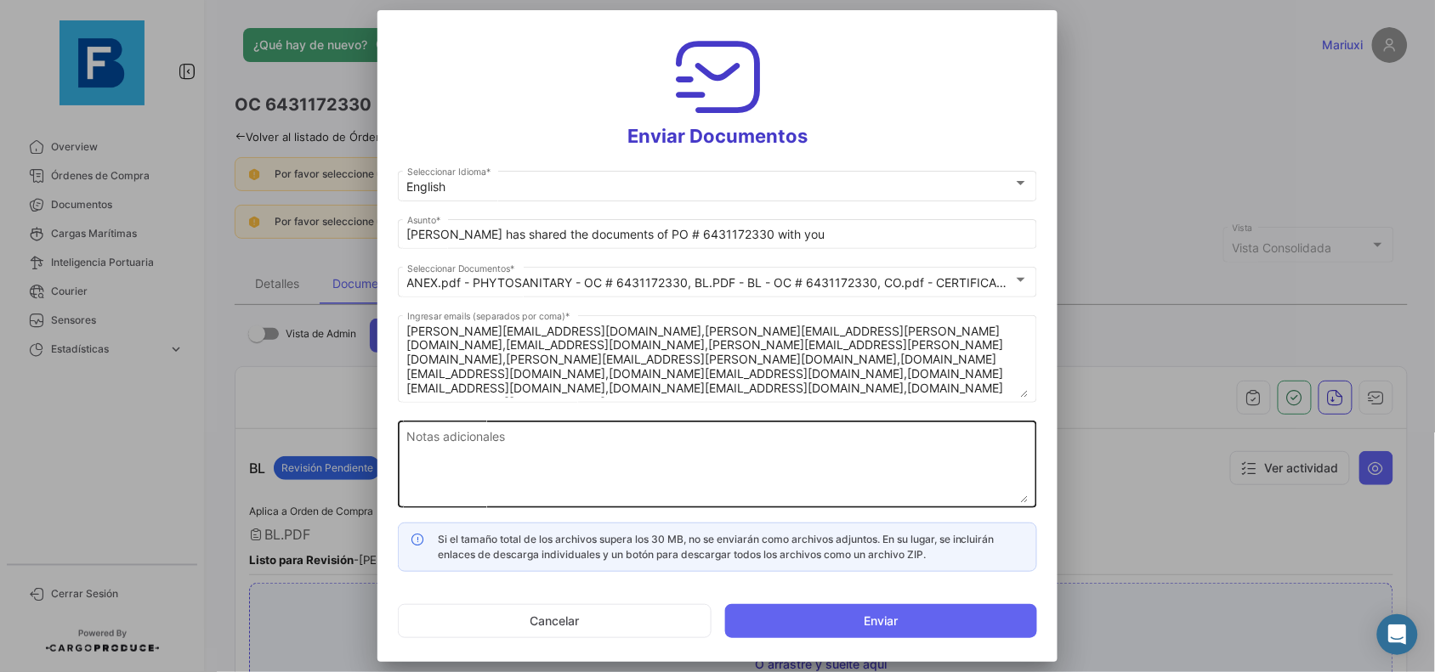
click at [502, 453] on textarea "Notas adicionales" at bounding box center [717, 465] width 621 height 75
paste textarea "FRUTCO_FRESKBANA_DOCUMENTS WK 38"
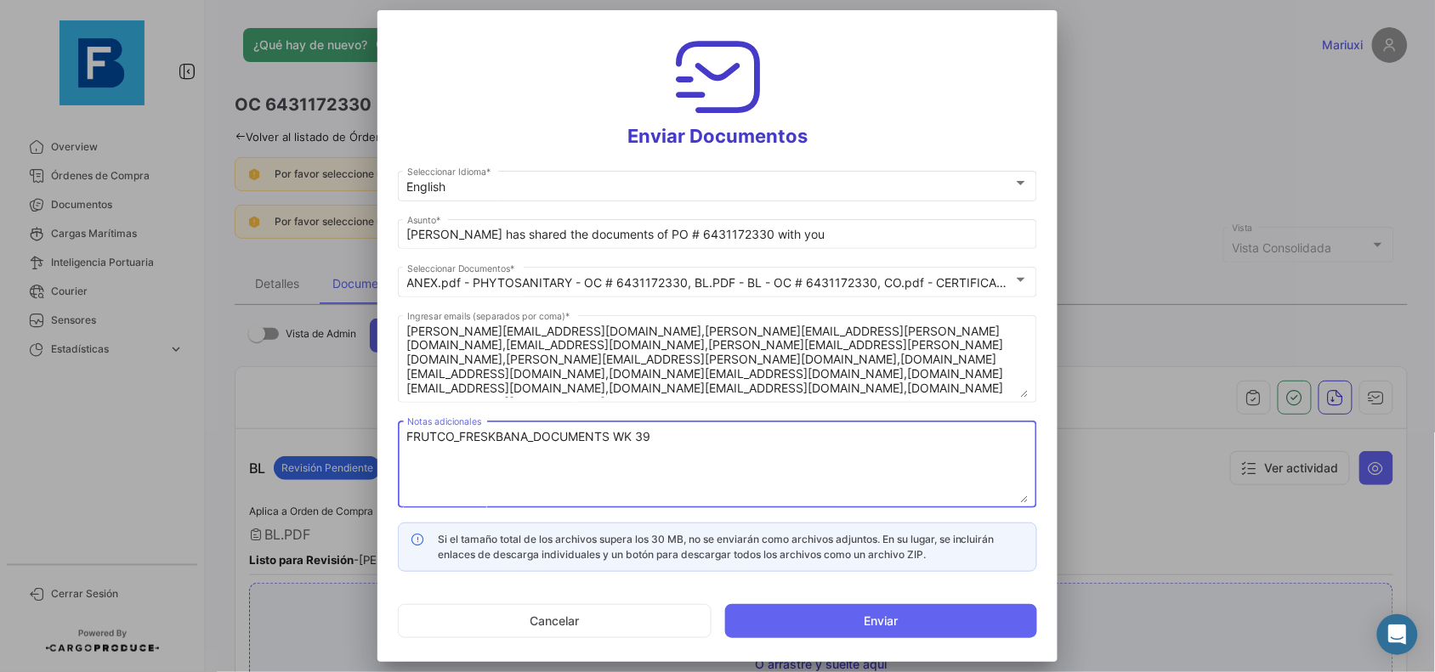
drag, startPoint x: 663, startPoint y: 436, endPoint x: 338, endPoint y: 396, distance: 327.2
click at [338, 396] on div "Enviar Documentos English Seleccionar Idioma * Mariuxi has shared the documents…" at bounding box center [717, 336] width 1435 height 672
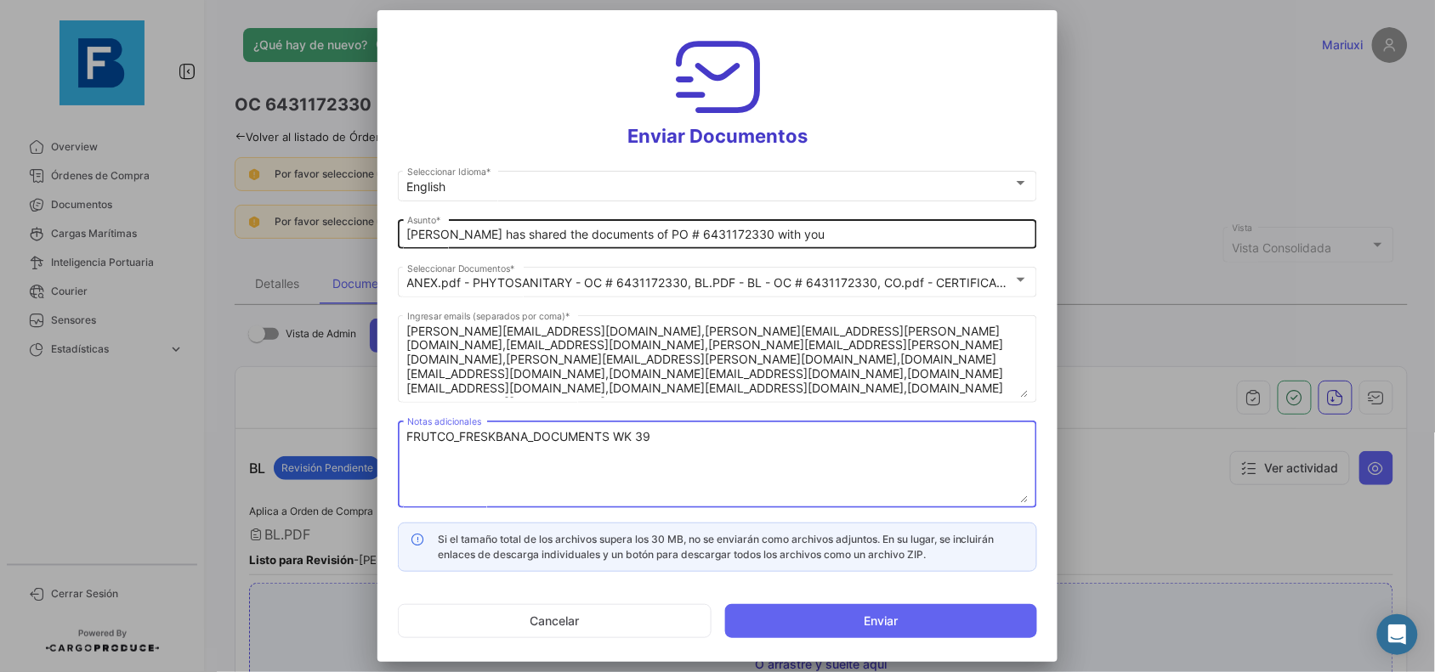
type textarea "FRUTCO_FRESKBANA_DOCUMENTS WK 39"
click at [409, 234] on input "[PERSON_NAME] has shared the documents of PO # 6431172330 with you" at bounding box center [717, 235] width 621 height 14
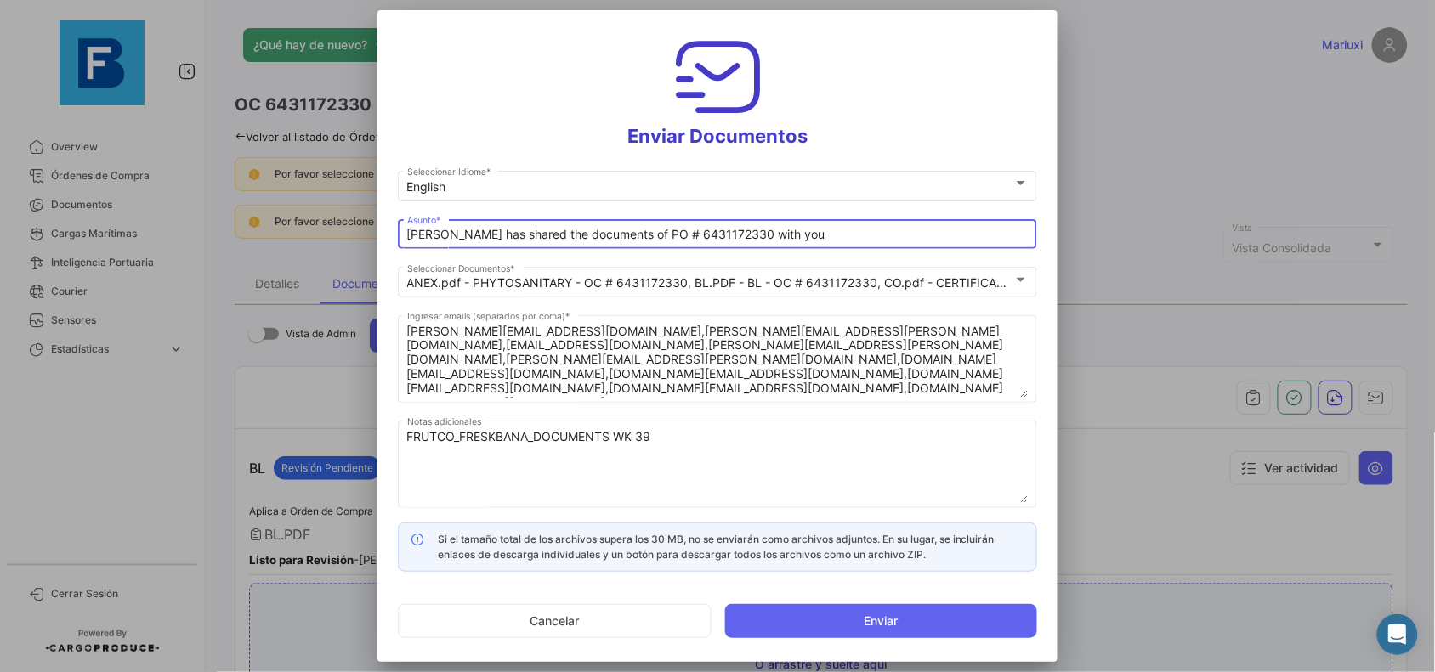
paste input "FRUTCO_FRESKBANA_DOCUMENTS WK 39"
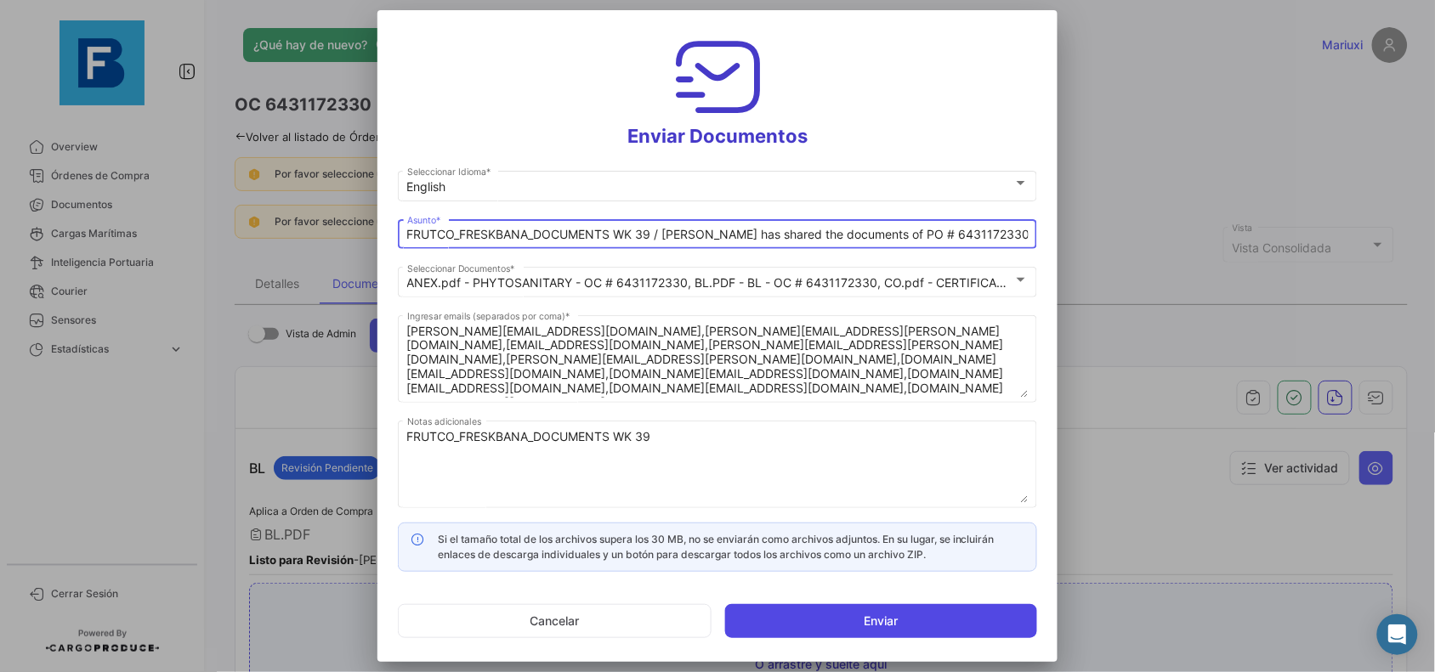
type input "FRUTCO_FRESKBANA_DOCUMENTS WK 39 / [PERSON_NAME] has shared the documents of PO…"
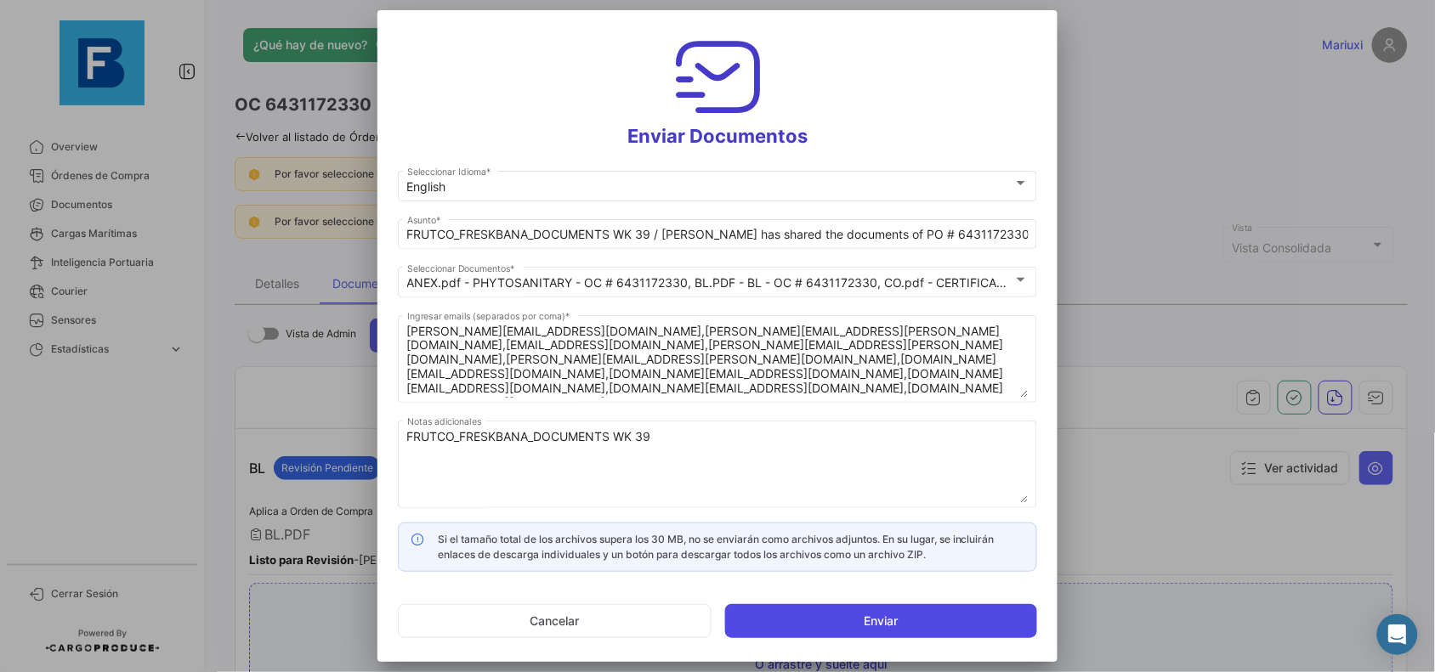
click at [801, 613] on button "Enviar" at bounding box center [881, 621] width 312 height 34
